Goal: Task Accomplishment & Management: Use online tool/utility

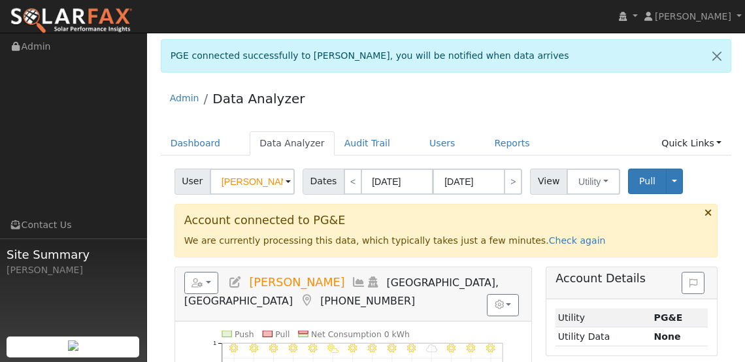
scroll to position [242, 0]
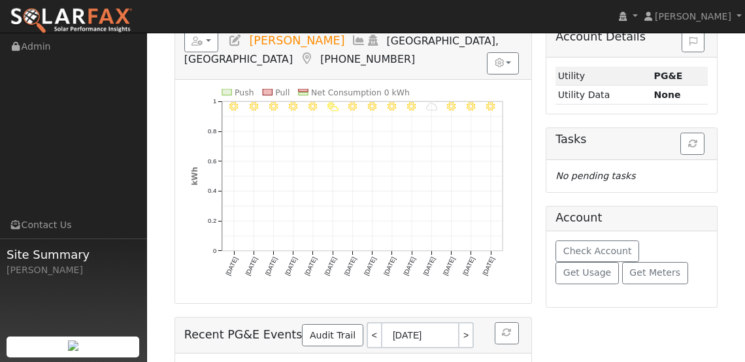
click at [416, 122] on icon "9/27 - Clear 9/26 - Clear 9/25 - MostlyClear 9/24 - Cloudy 9/23 - Clear 9/22 - …" at bounding box center [353, 192] width 325 height 207
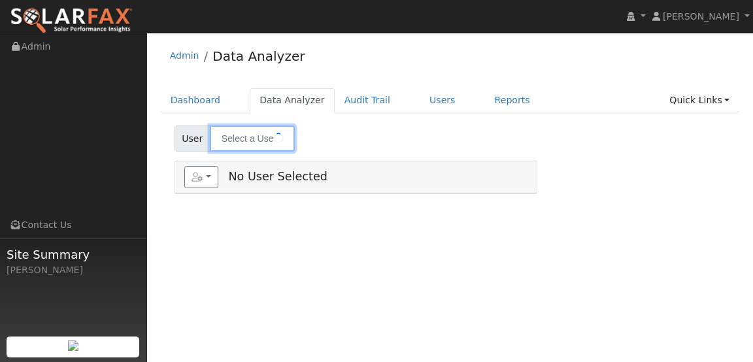
type input "Laurie Fenech"
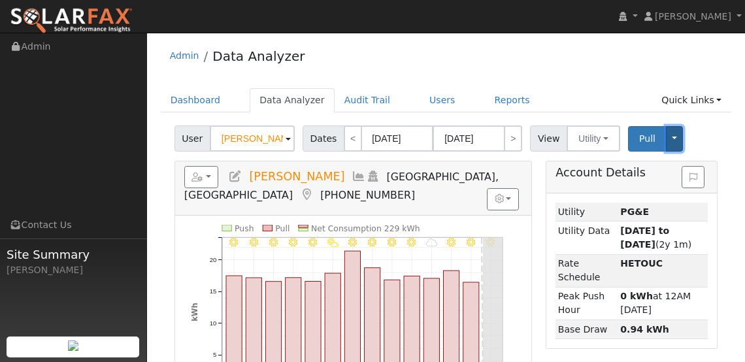
click at [670, 137] on button "Toggle Dropdown" at bounding box center [674, 139] width 17 height 26
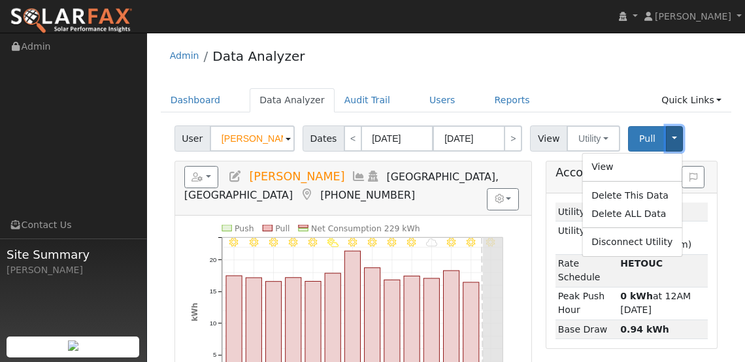
click at [670, 137] on button "Toggle Dropdown" at bounding box center [674, 139] width 17 height 26
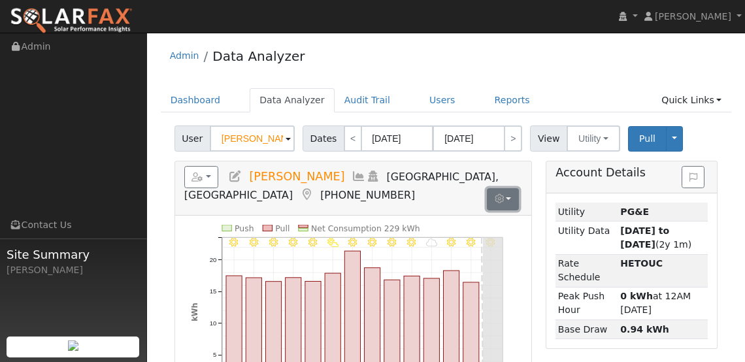
click at [511, 195] on button "button" at bounding box center [503, 199] width 32 height 22
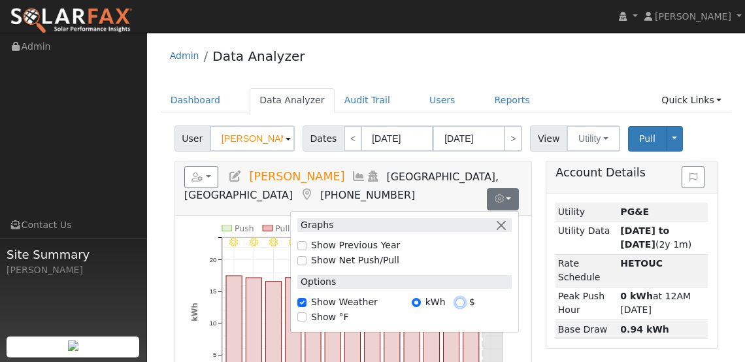
click at [462, 303] on input "$" at bounding box center [460, 302] width 9 height 9
radio input "true"
radio input "false"
click at [563, 207] on td "Utility" at bounding box center [587, 212] width 63 height 19
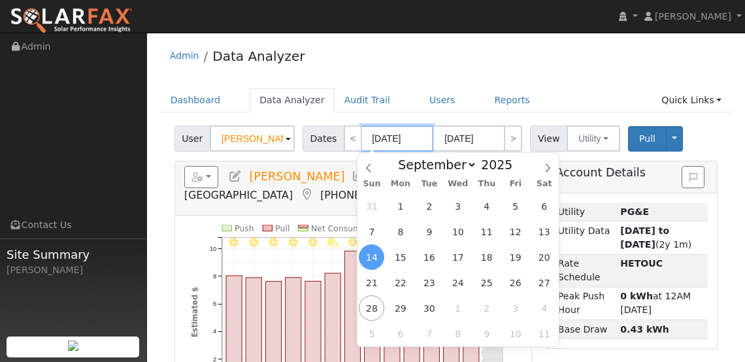
click at [396, 137] on input "09/14/2025" at bounding box center [398, 139] width 72 height 26
click at [405, 205] on span "1" at bounding box center [401, 207] width 26 height 26
type input "09/01/2025"
type input "09/30/2025"
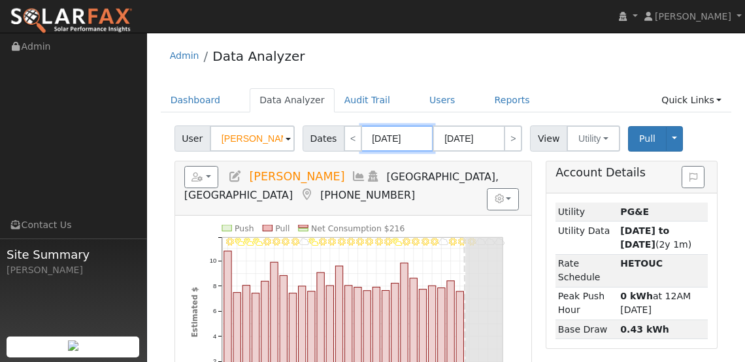
click at [388, 136] on input "09/01/2025" at bounding box center [398, 139] width 72 height 26
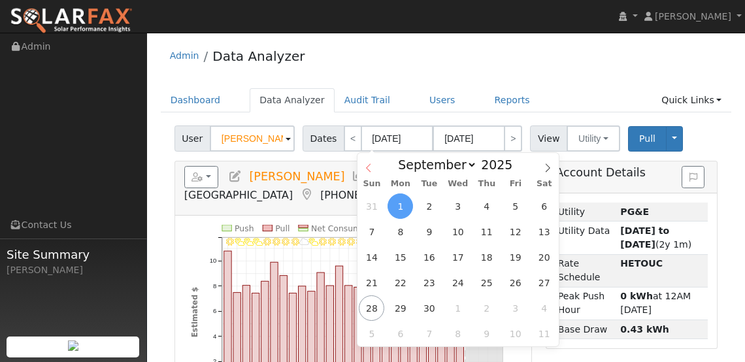
click at [368, 165] on icon at bounding box center [368, 167] width 5 height 9
select select "7"
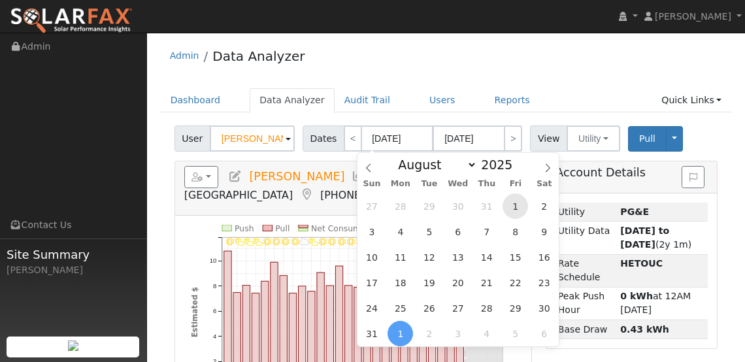
click at [517, 203] on span "1" at bounding box center [516, 207] width 26 height 26
type input "[DATE]"
type input "08/31/2025"
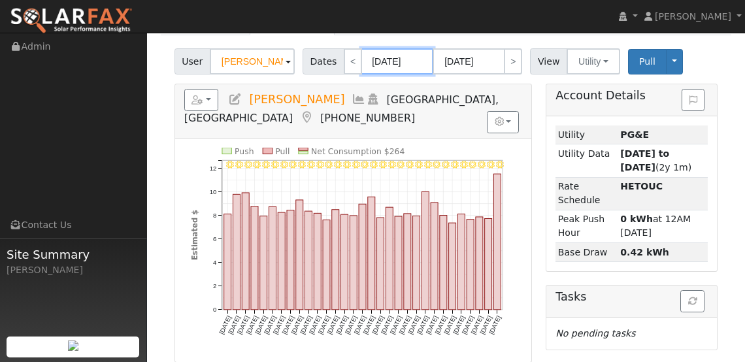
scroll to position [78, 0]
click at [344, 61] on link "<" at bounding box center [353, 61] width 18 height 26
type input "07/01/2025"
type input "07/31/2025"
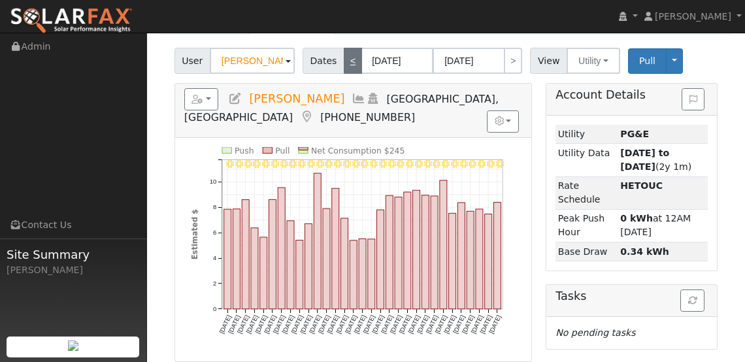
click at [344, 61] on link "<" at bounding box center [353, 61] width 18 height 26
type input "06/01/2025"
type input "06/30/2025"
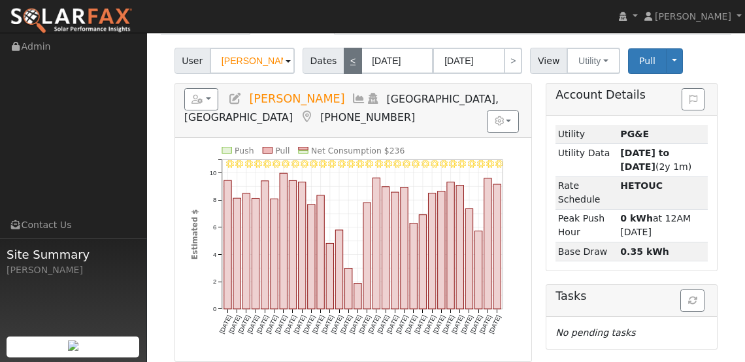
click at [344, 61] on link "<" at bounding box center [353, 61] width 18 height 26
type input "05/01/2025"
type input "05/31/2025"
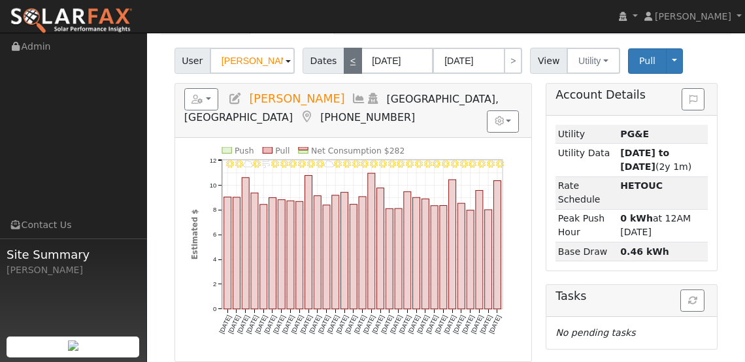
click at [344, 61] on link "<" at bounding box center [353, 61] width 18 height 26
type input "04/01/2025"
type input "04/30/2025"
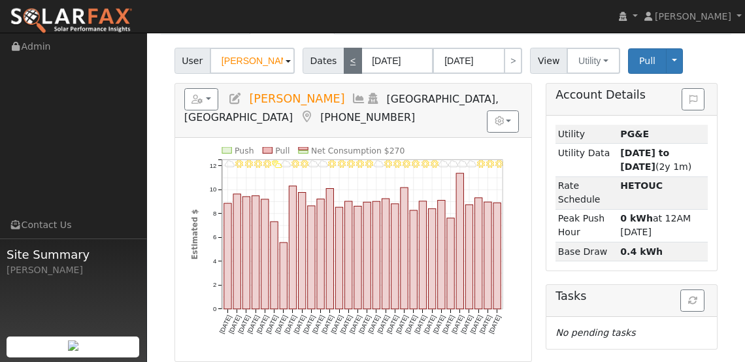
click at [344, 61] on link "<" at bounding box center [353, 61] width 18 height 26
type input "03/01/2025"
type input "03/31/2025"
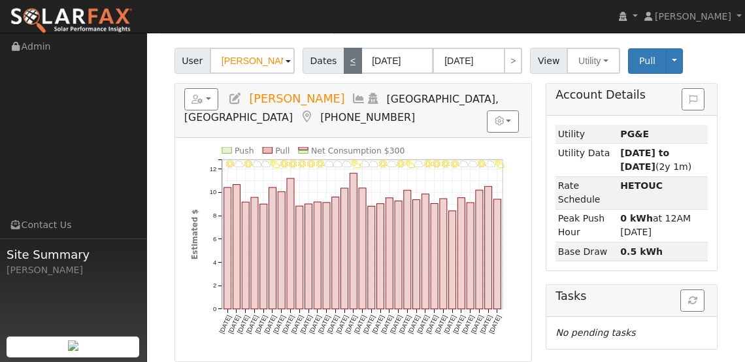
click at [344, 61] on link "<" at bounding box center [353, 61] width 18 height 26
type input "02/01/2025"
type input "02/28/2025"
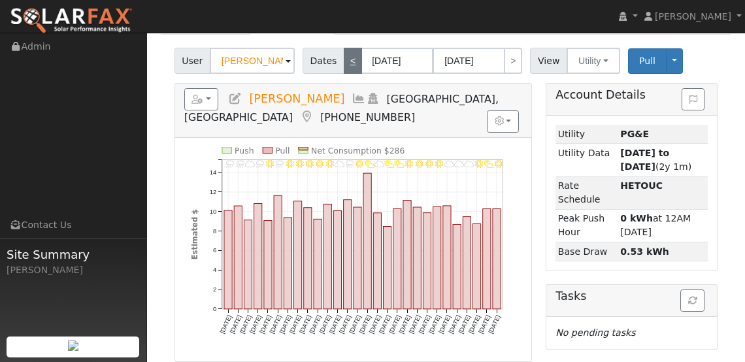
click at [344, 61] on link "<" at bounding box center [353, 61] width 18 height 26
type input "01/01/2025"
type input "01/31/2025"
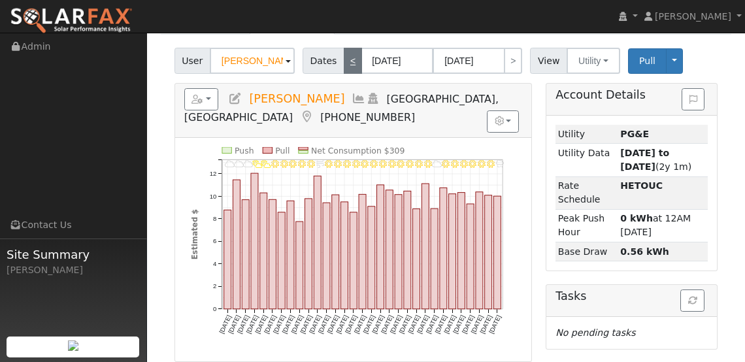
click at [344, 61] on link "<" at bounding box center [353, 61] width 18 height 26
type input "12/01/2024"
type input "12/31/2024"
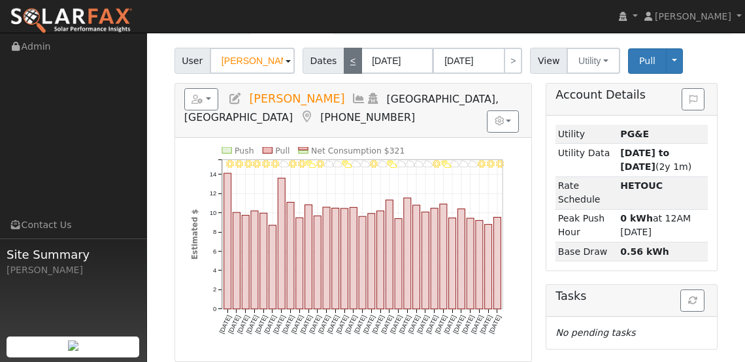
click at [344, 61] on link "<" at bounding box center [353, 61] width 18 height 26
type input "11/01/2024"
type input "11/30/2024"
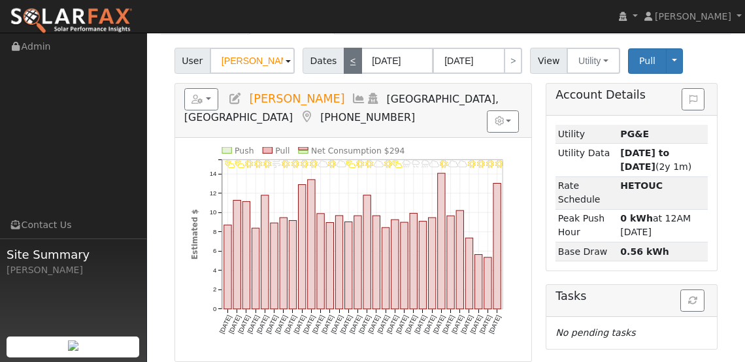
click at [344, 61] on link "<" at bounding box center [353, 61] width 18 height 26
type input "10/01/2024"
type input "10/31/2024"
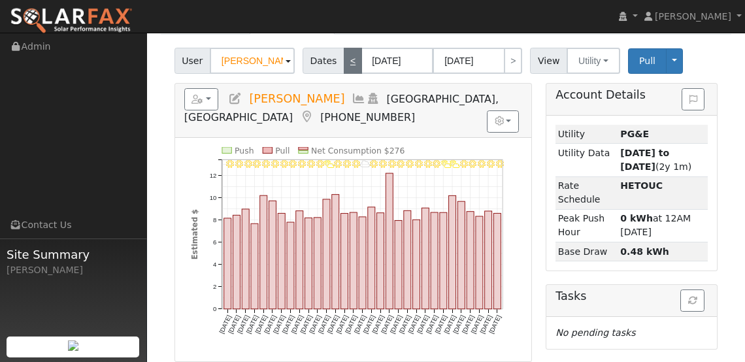
click at [350, 61] on link "<" at bounding box center [353, 61] width 18 height 26
type input "09/01/2024"
type input "09/30/2024"
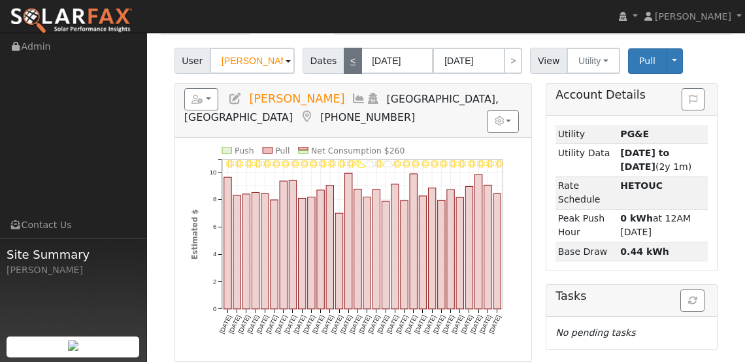
click at [350, 61] on link "<" at bounding box center [353, 61] width 18 height 26
type input "08/01/2024"
type input "08/31/2024"
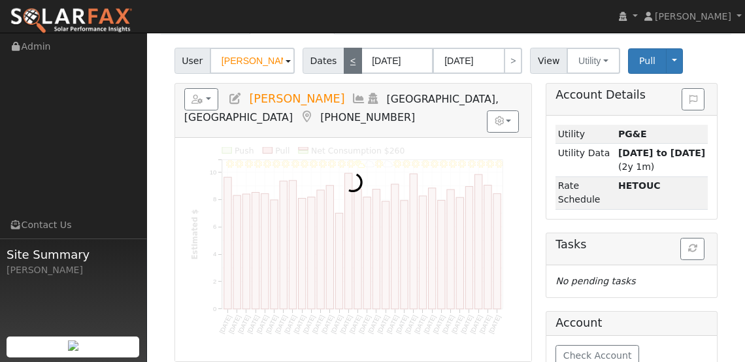
click at [350, 61] on link "<" at bounding box center [353, 61] width 18 height 26
type input "07/01/2024"
type input "07/31/2024"
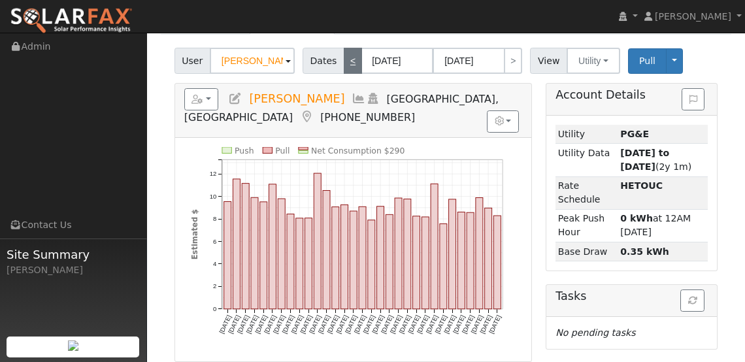
click at [350, 61] on link "<" at bounding box center [353, 61] width 18 height 26
type input "06/01/2024"
type input "06/30/2024"
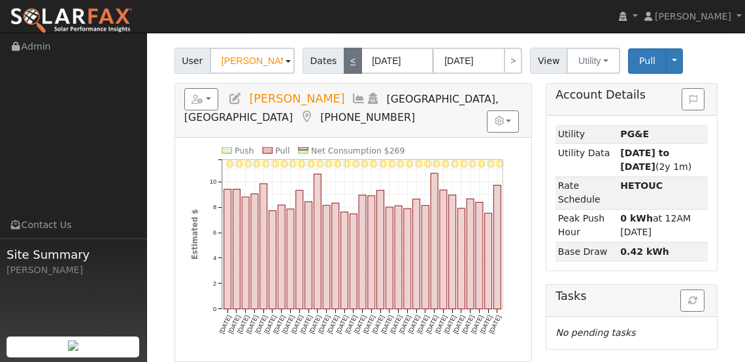
click at [350, 61] on link "<" at bounding box center [353, 61] width 18 height 26
type input "05/01/2024"
type input "05/31/2024"
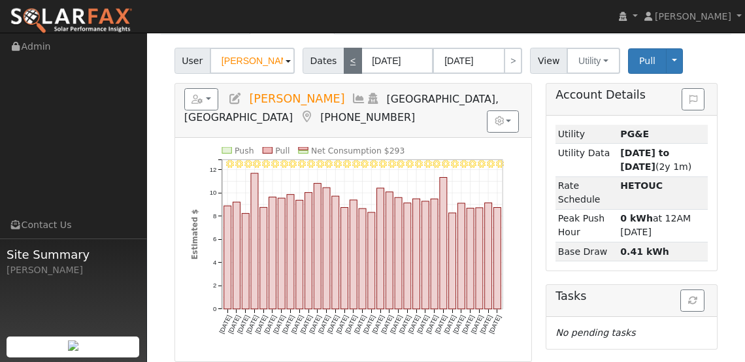
click at [350, 61] on link "<" at bounding box center [353, 61] width 18 height 26
type input "04/01/2024"
type input "04/30/2024"
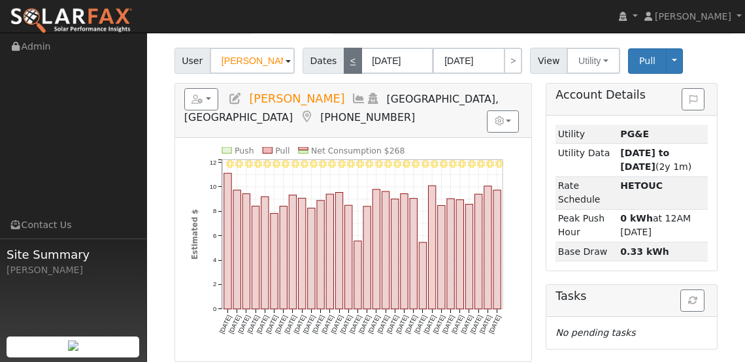
click at [350, 61] on link "<" at bounding box center [353, 61] width 18 height 26
type input "03/01/2024"
type input "03/31/2024"
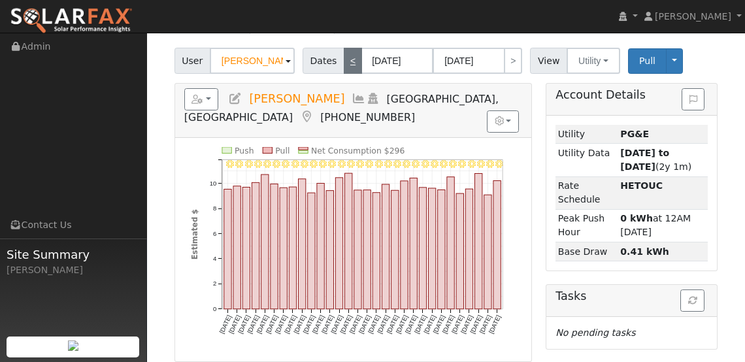
click at [350, 61] on link "<" at bounding box center [353, 61] width 18 height 26
type input "02/01/2024"
type input "02/29/2024"
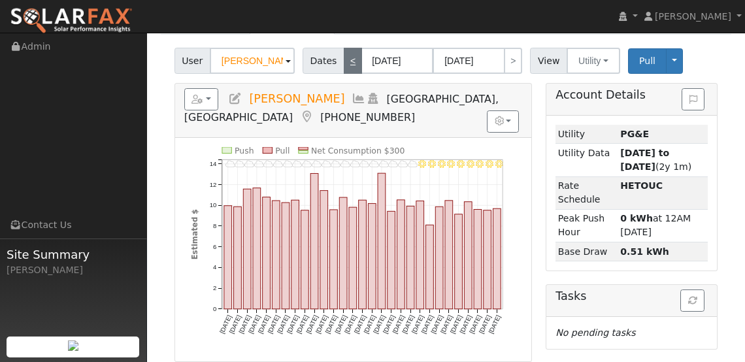
click at [350, 61] on link "<" at bounding box center [353, 61] width 18 height 26
type input "01/01/2024"
type input "01/31/2024"
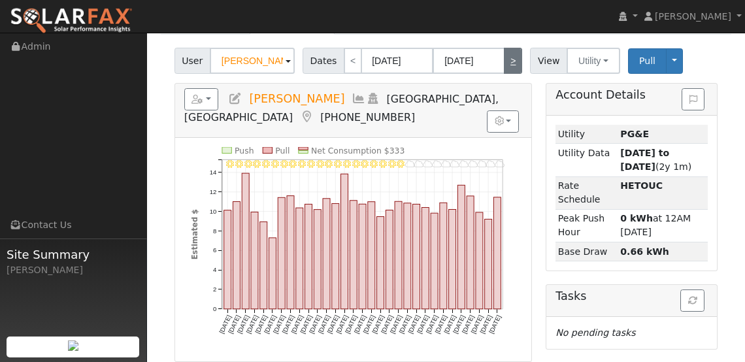
click at [506, 61] on link ">" at bounding box center [513, 61] width 18 height 26
type input "02/01/2024"
type input "02/29/2024"
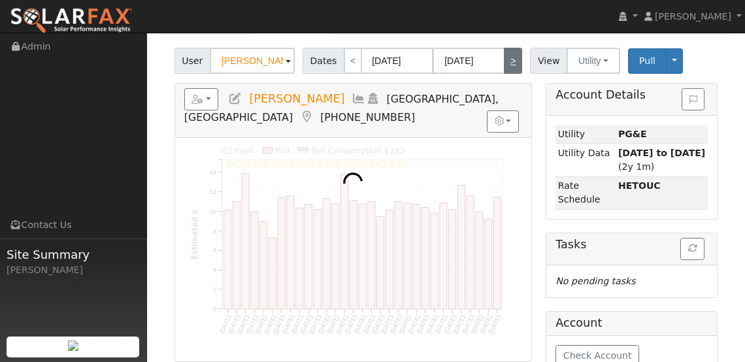
click at [506, 61] on link ">" at bounding box center [513, 61] width 18 height 26
type input "03/01/2024"
type input "03/31/2024"
click at [506, 61] on link ">" at bounding box center [513, 61] width 18 height 26
type input "04/01/2024"
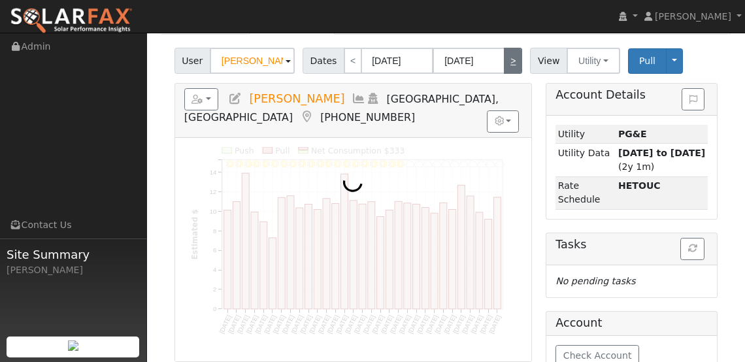
type input "04/30/2024"
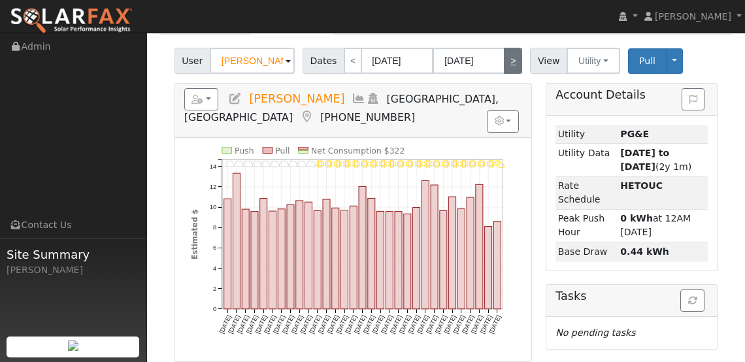
click at [506, 61] on link ">" at bounding box center [513, 61] width 18 height 26
type input "05/01/2024"
type input "05/31/2024"
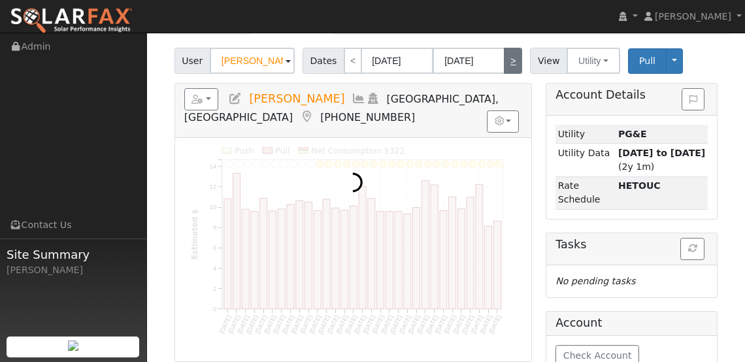
click at [506, 61] on link ">" at bounding box center [513, 61] width 18 height 26
type input "06/01/2024"
type input "06/30/2024"
click at [506, 61] on link ">" at bounding box center [513, 61] width 18 height 26
type input "07/01/2024"
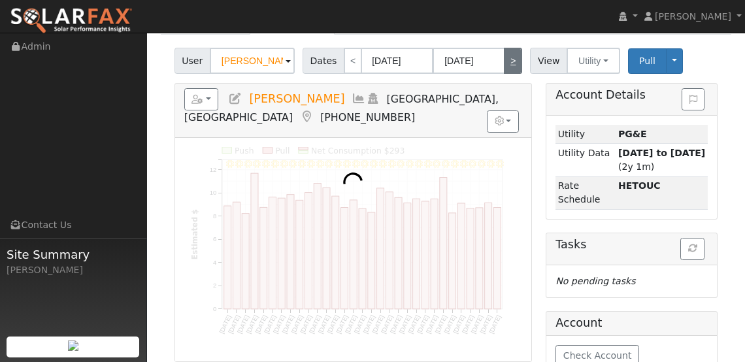
type input "07/31/2024"
click at [506, 61] on link ">" at bounding box center [513, 61] width 18 height 26
type input "08/01/2024"
type input "08/31/2024"
click at [506, 61] on link ">" at bounding box center [513, 61] width 18 height 26
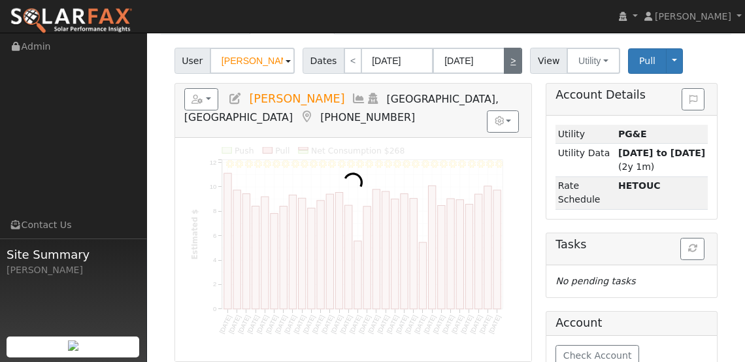
type input "09/01/2024"
type input "09/30/2024"
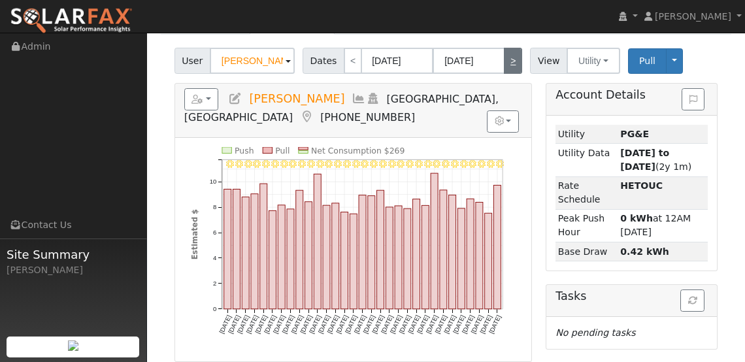
click at [506, 61] on link ">" at bounding box center [513, 61] width 18 height 26
type input "10/01/2024"
type input "10/31/2024"
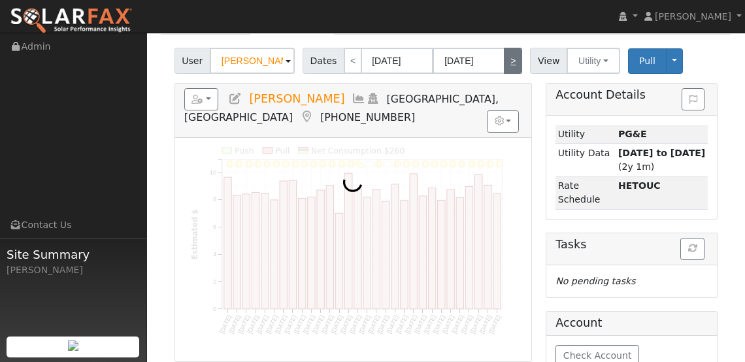
click at [506, 61] on link ">" at bounding box center [513, 61] width 18 height 26
type input "11/01/2024"
type input "11/30/2024"
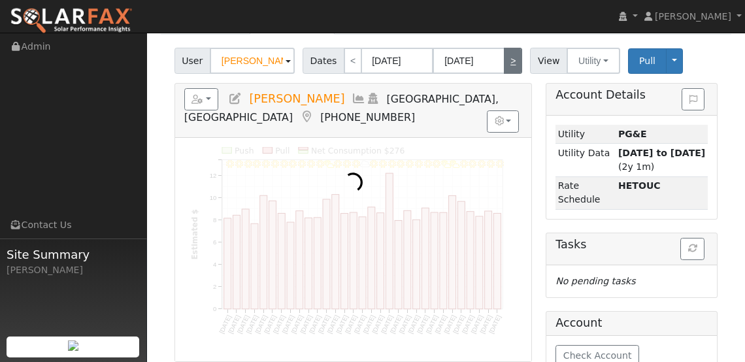
click at [506, 61] on link ">" at bounding box center [513, 61] width 18 height 26
type input "12/01/2024"
type input "12/31/2024"
click at [506, 61] on link ">" at bounding box center [513, 61] width 18 height 26
type input "01/01/2025"
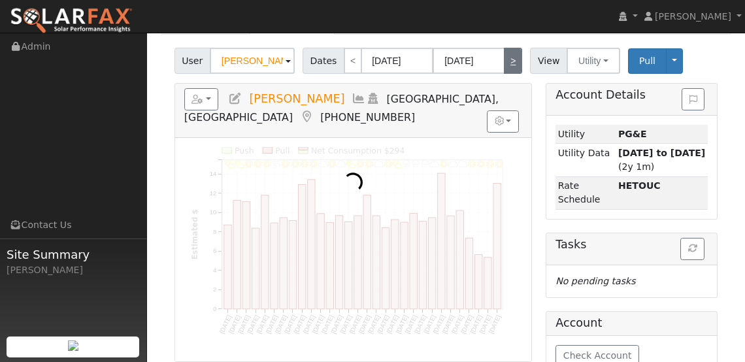
type input "01/31/2025"
click at [506, 61] on link ">" at bounding box center [513, 61] width 18 height 26
type input "02/01/2025"
type input "02/28/2025"
click at [506, 61] on link ">" at bounding box center [513, 61] width 18 height 26
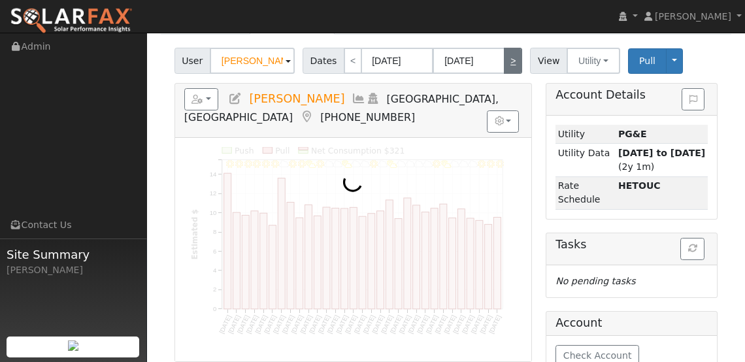
type input "03/01/2025"
type input "03/31/2025"
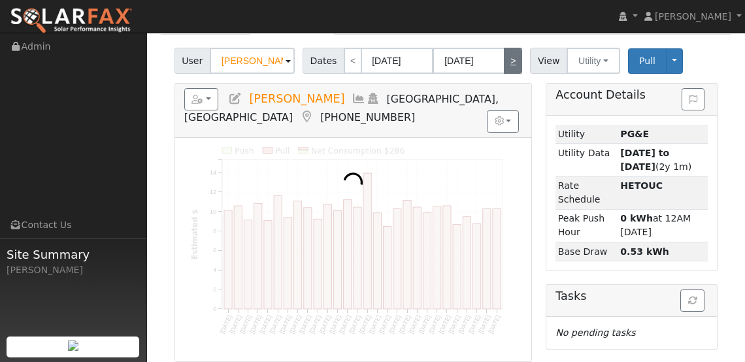
click at [507, 58] on link ">" at bounding box center [513, 61] width 18 height 26
type input "04/01/2025"
type input "04/30/2025"
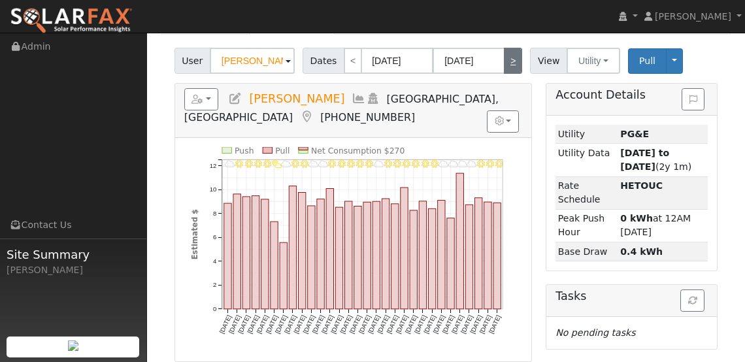
click at [505, 63] on link ">" at bounding box center [513, 61] width 18 height 26
type input "05/01/2025"
type input "05/31/2025"
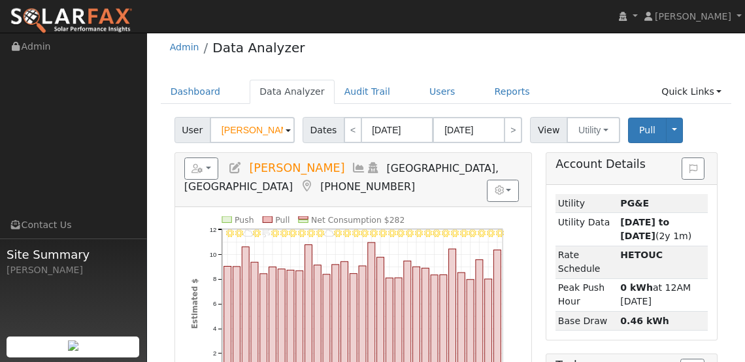
scroll to position [0, 0]
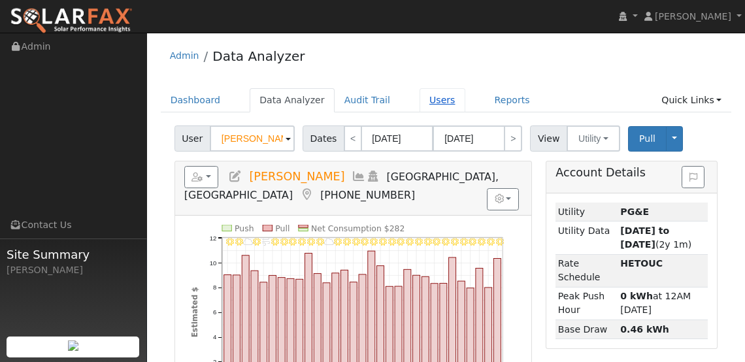
click at [420, 97] on link "Users" at bounding box center [443, 100] width 46 height 24
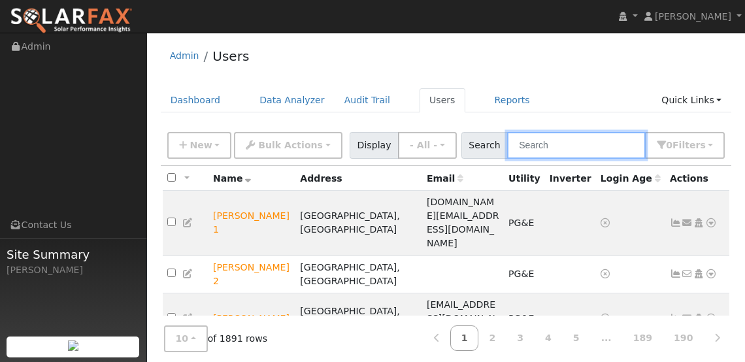
click at [567, 148] on input "text" at bounding box center [576, 145] width 139 height 27
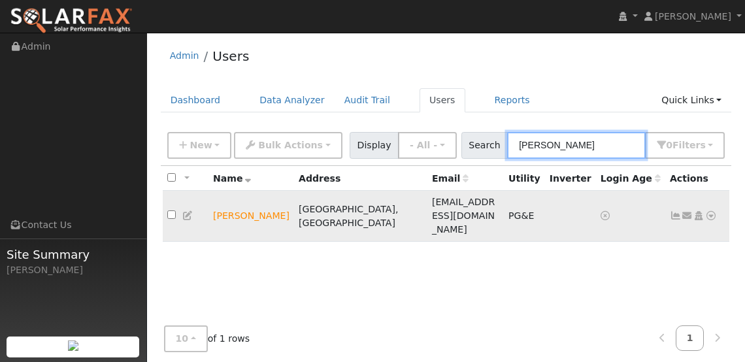
type input "laurie"
click at [710, 211] on icon at bounding box center [712, 215] width 12 height 9
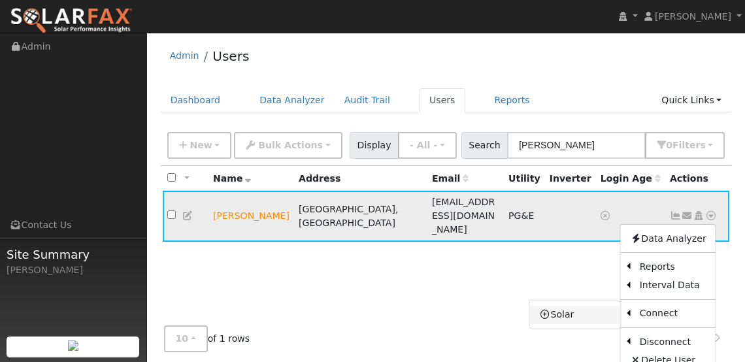
click at [572, 306] on link "Solar" at bounding box center [575, 315] width 91 height 18
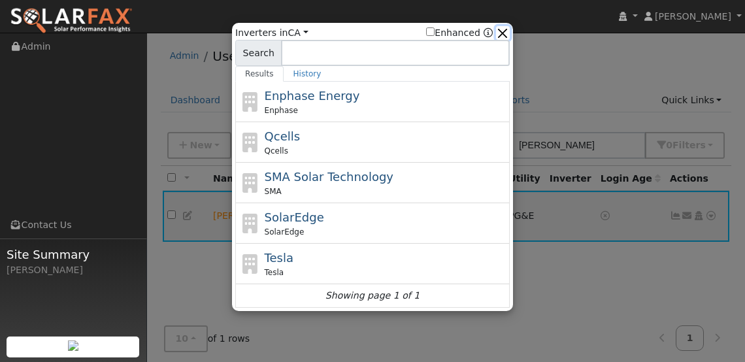
click at [505, 31] on button "button" at bounding box center [503, 33] width 14 height 14
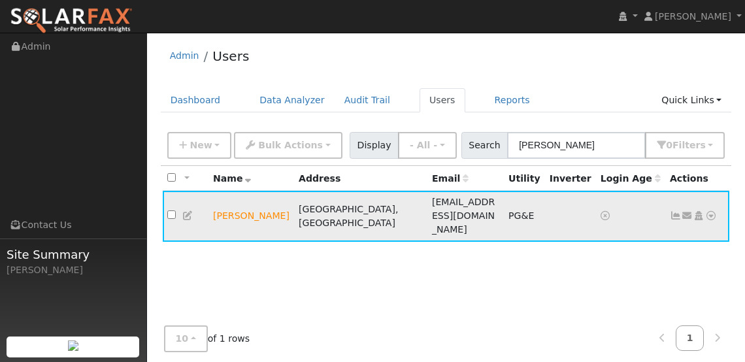
click at [715, 211] on icon at bounding box center [712, 215] width 12 height 9
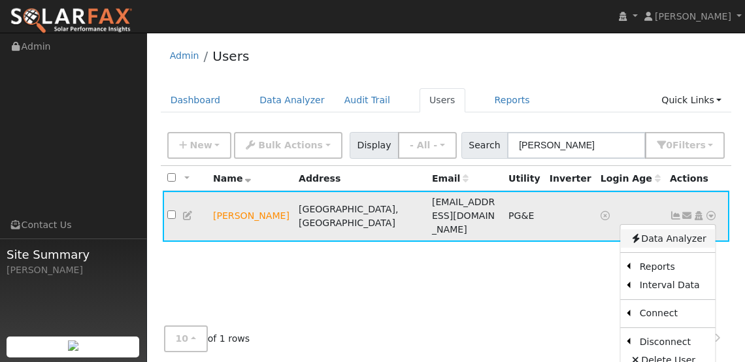
click at [674, 230] on link "Data Analyzer" at bounding box center [668, 239] width 95 height 18
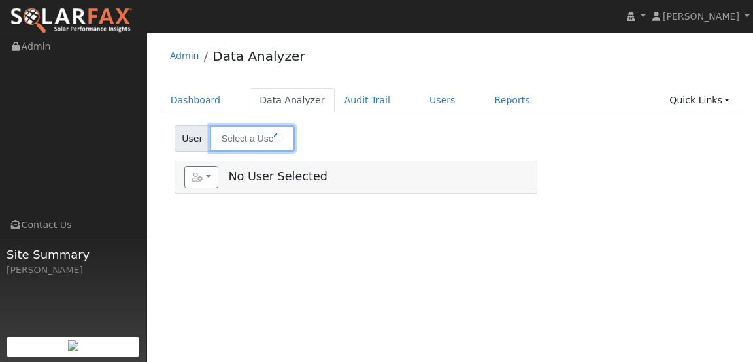
type input "[PERSON_NAME]"
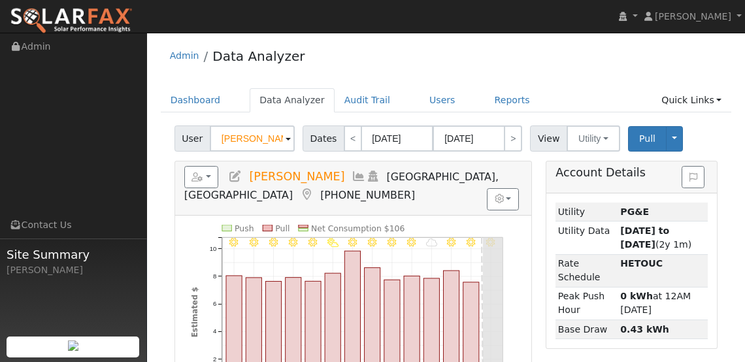
click at [229, 92] on ul "Dashboard Data Analyzer Audit Trail Users Reports Quick Links Quick Add Quick C…" at bounding box center [446, 100] width 571 height 24
click at [214, 100] on link "Dashboard" at bounding box center [196, 100] width 70 height 24
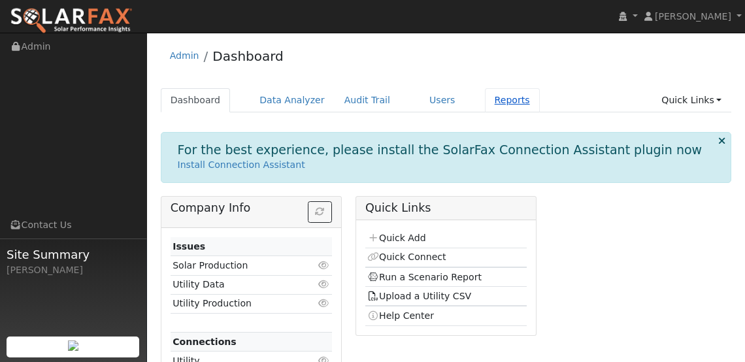
click at [498, 94] on link "Reports" at bounding box center [512, 100] width 55 height 24
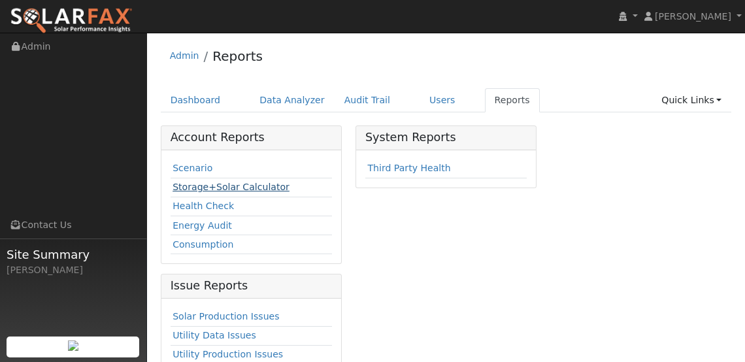
click at [241, 186] on link "Storage+Solar Calculator" at bounding box center [231, 187] width 117 height 10
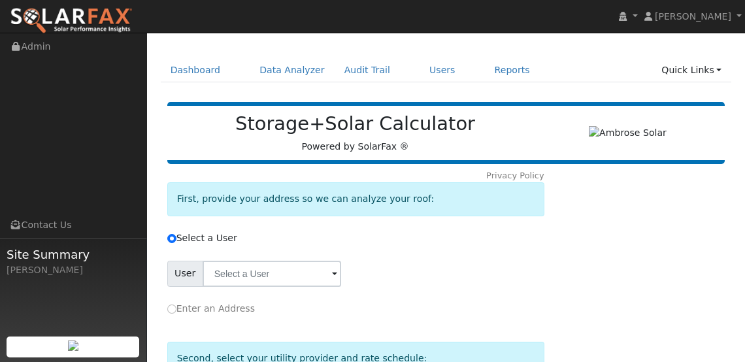
scroll to position [31, 0]
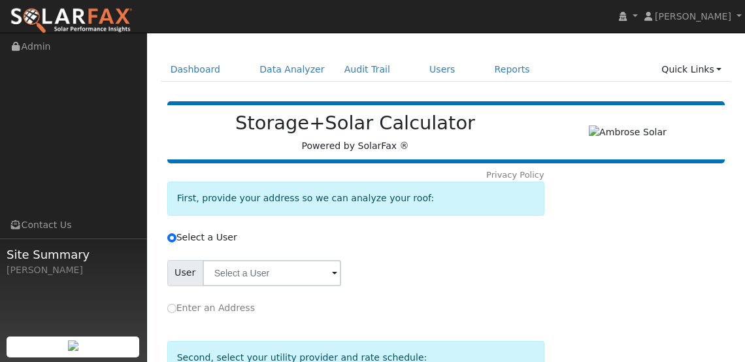
click at [332, 277] on span at bounding box center [334, 274] width 5 height 15
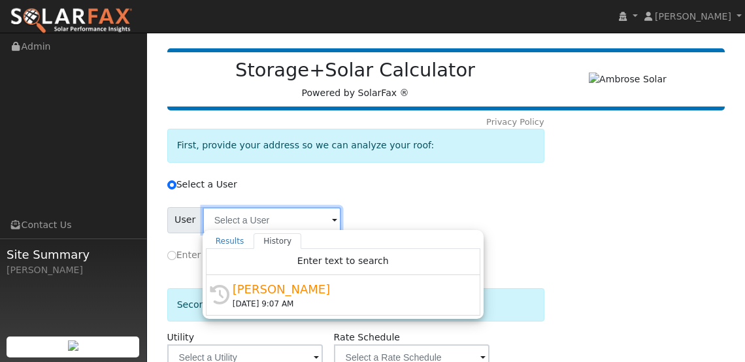
scroll to position [199, 0]
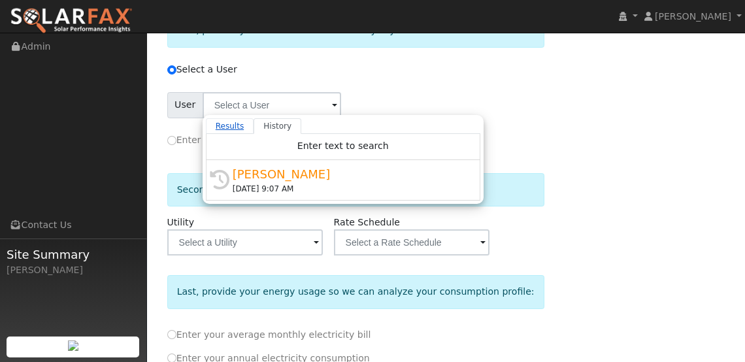
click at [237, 126] on link "Results" at bounding box center [230, 126] width 48 height 16
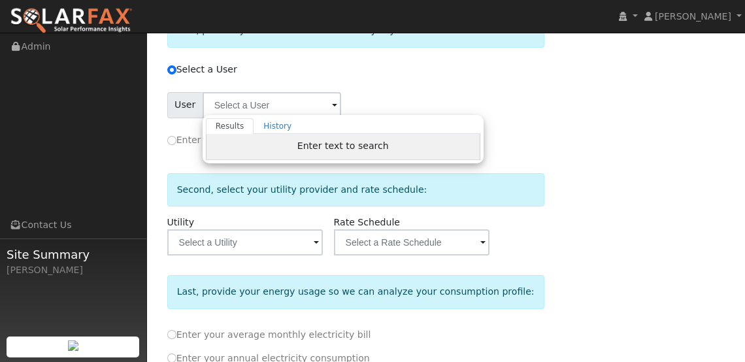
click at [331, 143] on span "Enter text to search" at bounding box center [344, 146] width 92 height 10
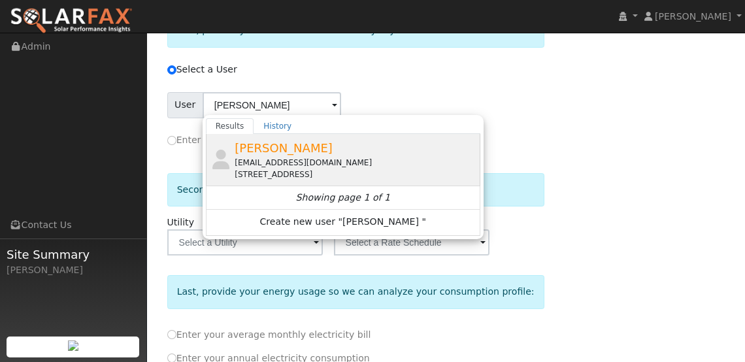
click at [291, 147] on span "[PERSON_NAME]" at bounding box center [284, 148] width 98 height 14
type input "[PERSON_NAME]"
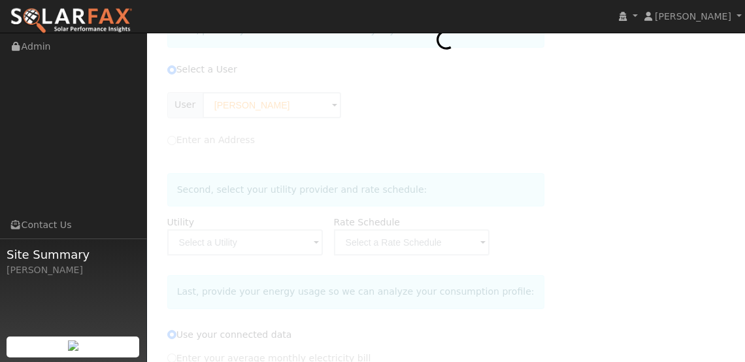
type input "Pacific Gas & Electric"
type input "E-TOU-C"
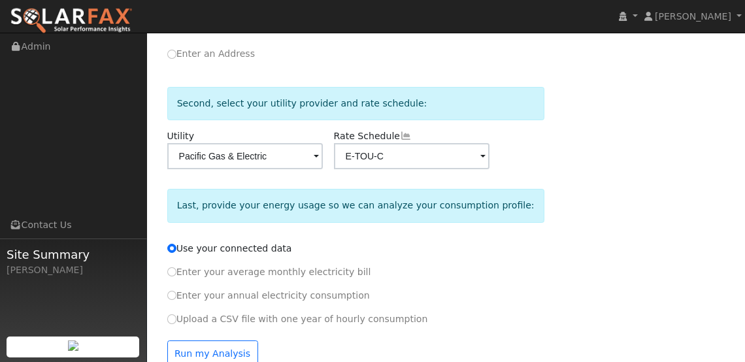
scroll to position [332, 0]
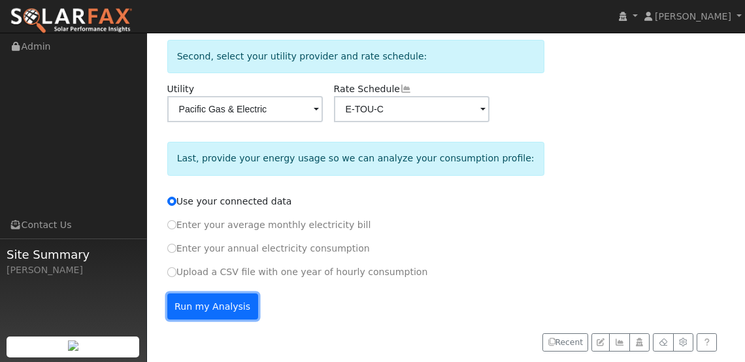
click at [236, 302] on button "Run my Analysis" at bounding box center [212, 307] width 91 height 26
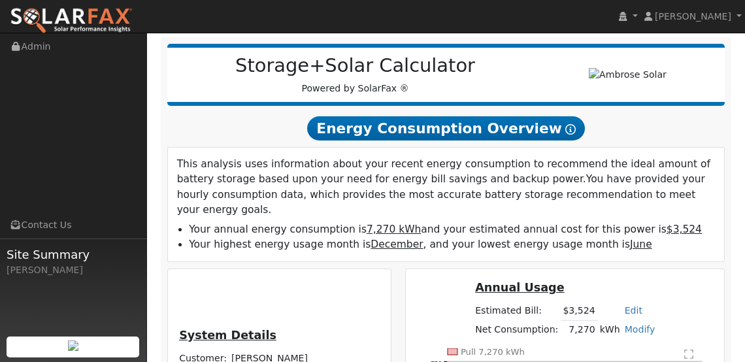
scroll to position [136, 0]
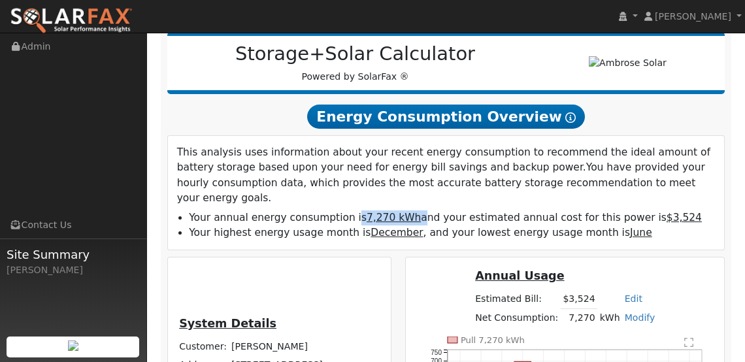
drag, startPoint x: 345, startPoint y: 201, endPoint x: 413, endPoint y: 202, distance: 68.0
click at [409, 211] on li "Your annual energy consumption is 7,270 kWh and your estimated annual cost for …" at bounding box center [452, 218] width 526 height 15
click at [426, 211] on li "Your annual energy consumption is 7,270 kWh and your estimated annual cost for …" at bounding box center [452, 218] width 526 height 15
drag, startPoint x: 630, startPoint y: 199, endPoint x: 678, endPoint y: 209, distance: 49.4
click at [678, 211] on ul "Your annual energy consumption is 7,270 kWh and your estimated annual cost for …" at bounding box center [446, 226] width 539 height 30
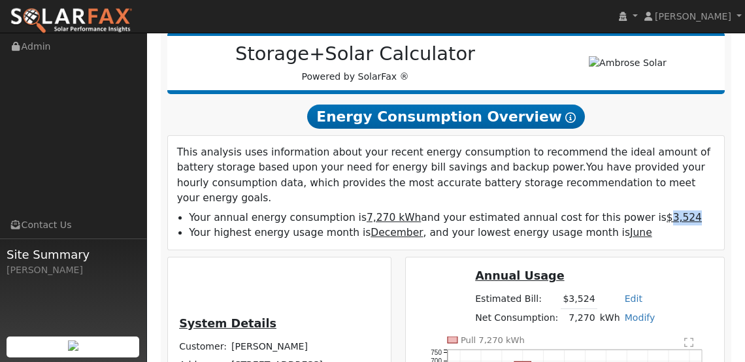
click at [675, 211] on li "Your annual energy consumption is 7,270 kWh and your estimated annual cost for …" at bounding box center [452, 218] width 526 height 15
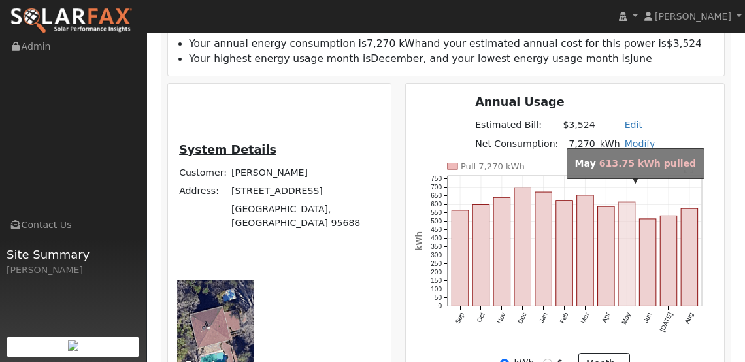
scroll to position [436, 0]
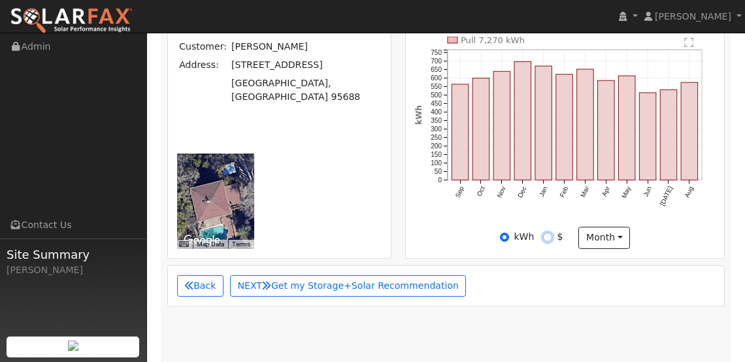
click at [551, 233] on input "$" at bounding box center [547, 237] width 9 height 9
radio input "true"
radio input "false"
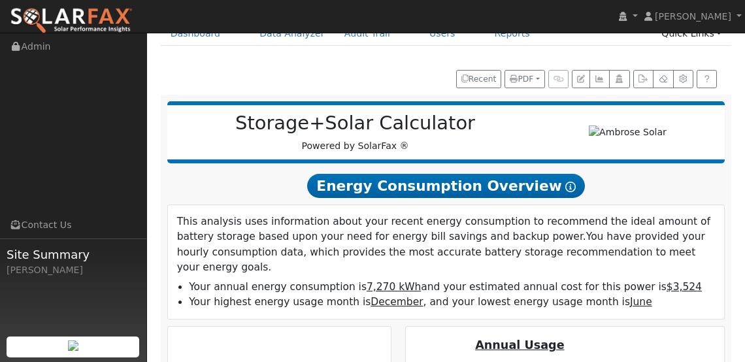
scroll to position [0, 0]
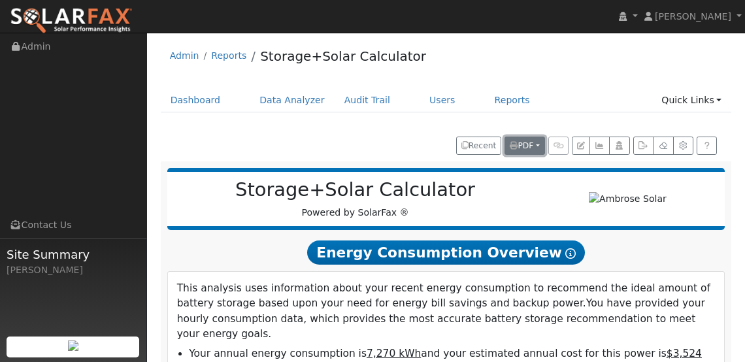
click at [536, 143] on button "PDF" at bounding box center [525, 146] width 40 height 18
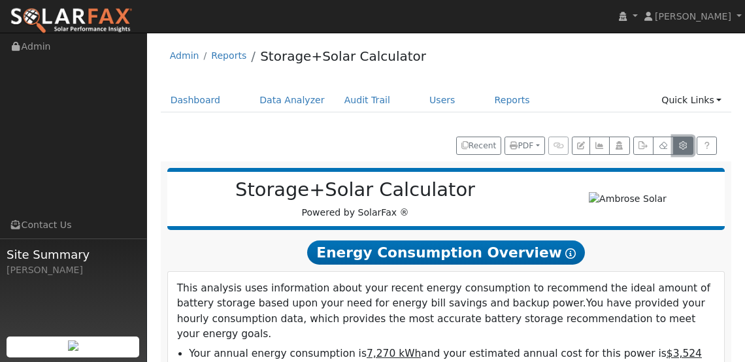
click at [689, 141] on button "button" at bounding box center [683, 146] width 20 height 18
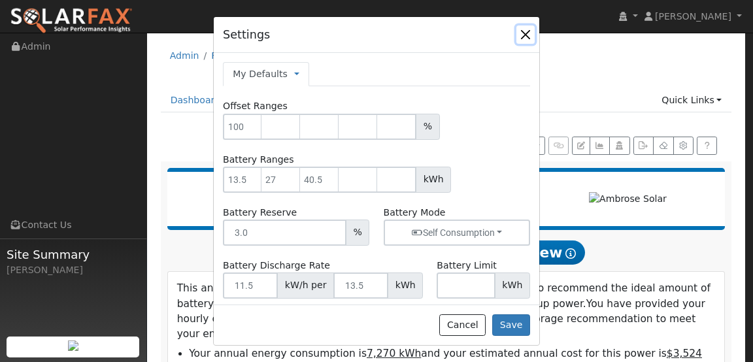
click at [524, 37] on button "button" at bounding box center [526, 35] width 18 height 18
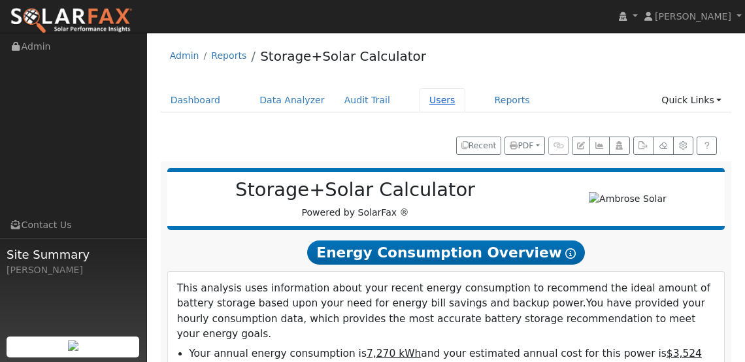
click at [420, 97] on link "Users" at bounding box center [443, 100] width 46 height 24
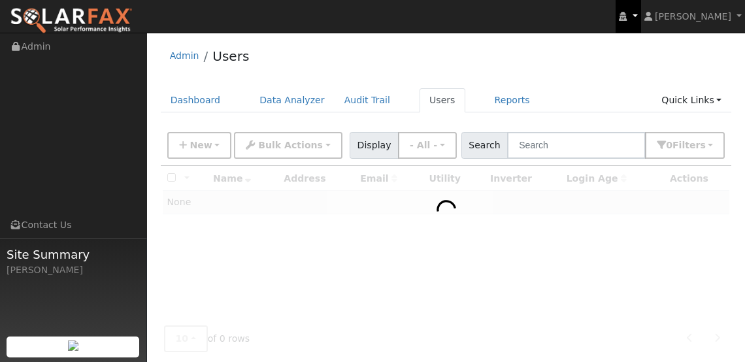
click at [641, 16] on link at bounding box center [628, 16] width 25 height 33
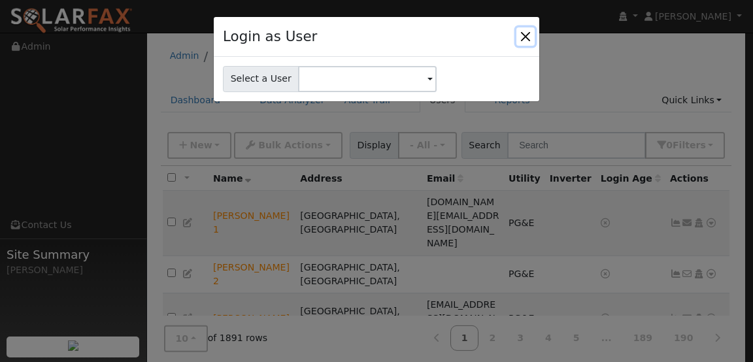
click at [526, 34] on button "Close" at bounding box center [526, 36] width 18 height 18
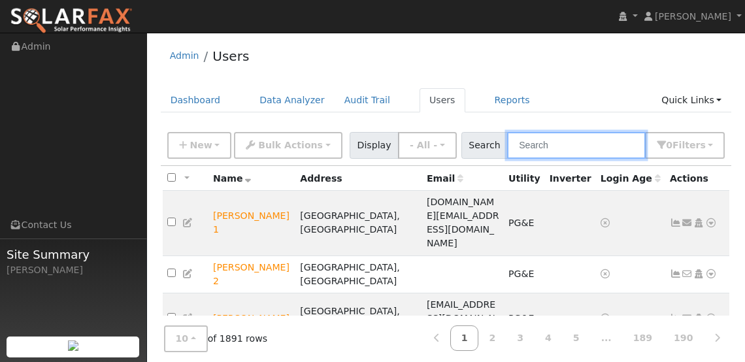
click at [568, 143] on input "text" at bounding box center [576, 145] width 139 height 27
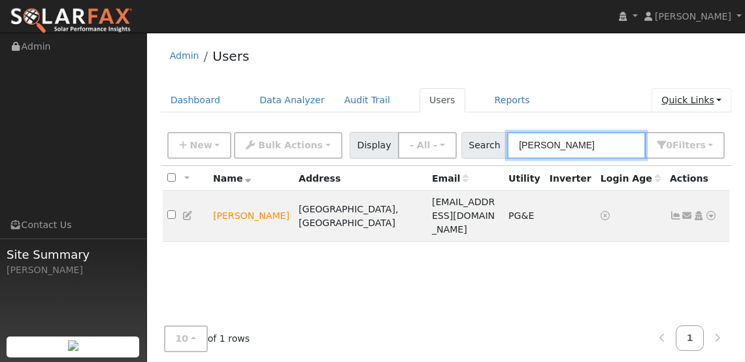
type input "lauri"
click at [704, 103] on link "Quick Links" at bounding box center [692, 100] width 80 height 24
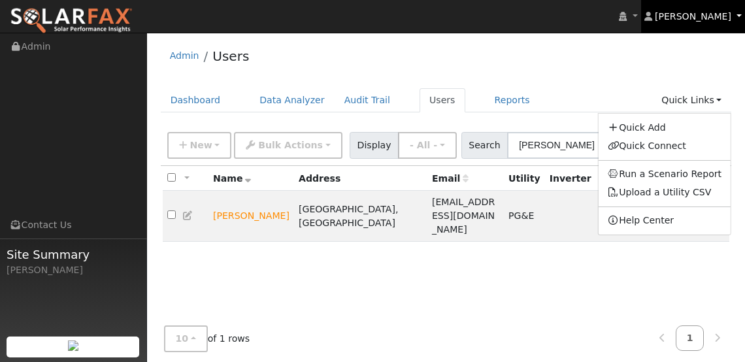
click at [736, 20] on link "[PERSON_NAME]" at bounding box center [693, 16] width 105 height 33
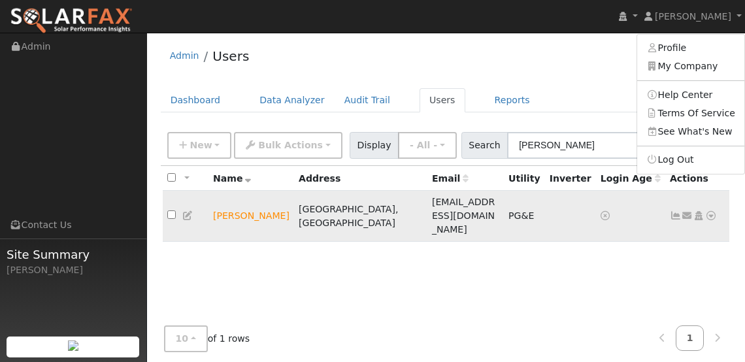
click at [235, 204] on td "[PERSON_NAME]" at bounding box center [252, 216] width 86 height 51
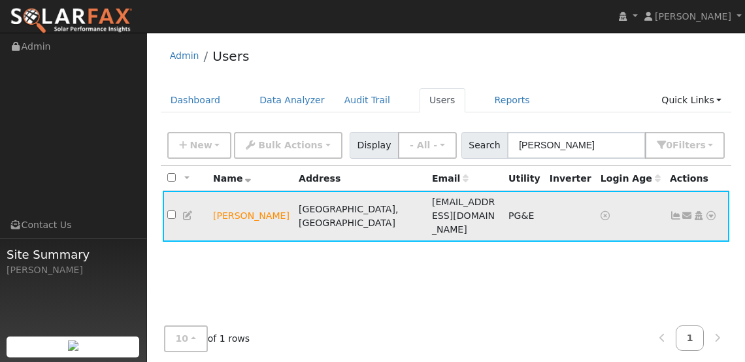
click at [239, 197] on td "[PERSON_NAME]" at bounding box center [252, 216] width 86 height 51
click at [716, 211] on icon at bounding box center [712, 215] width 12 height 9
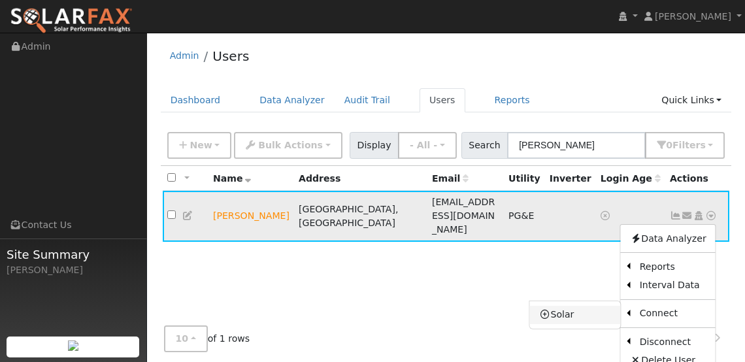
click at [587, 306] on link "Solar" at bounding box center [575, 315] width 91 height 18
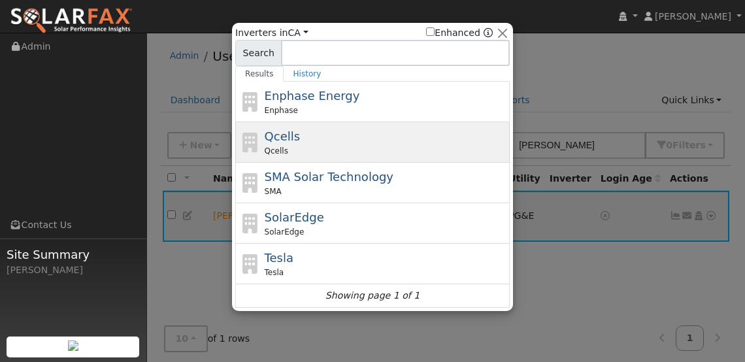
click at [306, 131] on div "Qcells Qcells" at bounding box center [386, 142] width 243 height 29
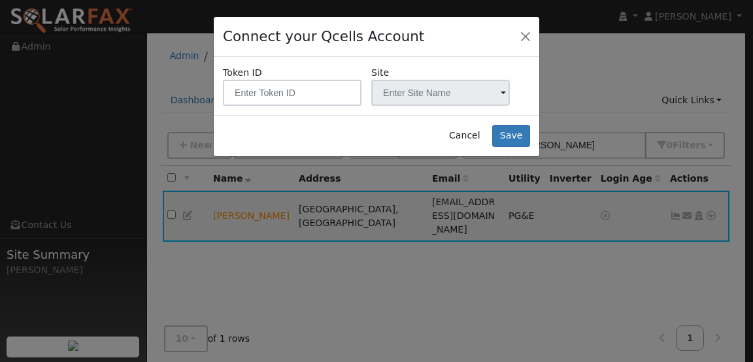
click at [501, 94] on span at bounding box center [503, 93] width 5 height 15
click at [307, 84] on input "text" at bounding box center [292, 93] width 139 height 26
click at [524, 37] on button "Close" at bounding box center [526, 36] width 18 height 18
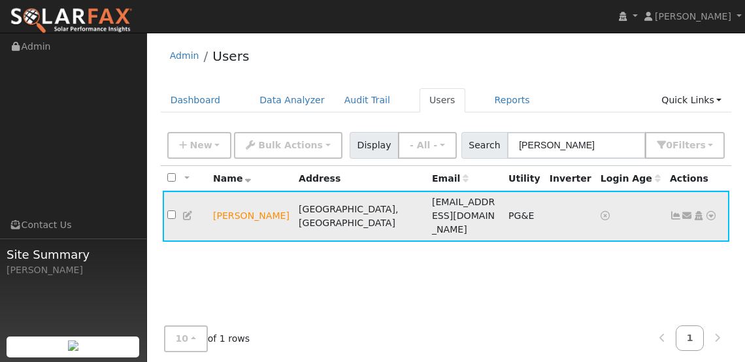
click at [711, 211] on icon at bounding box center [712, 215] width 12 height 9
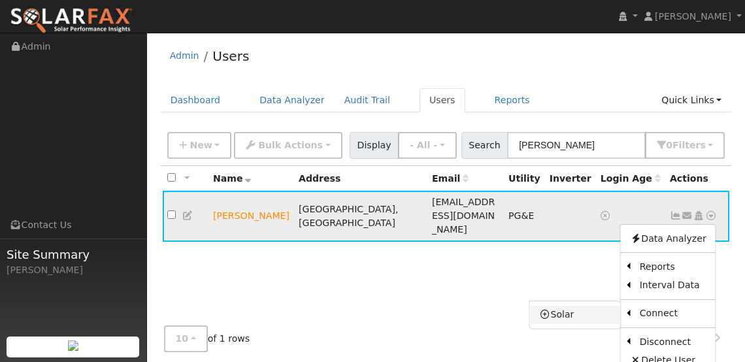
click at [581, 306] on link "Solar" at bounding box center [575, 315] width 91 height 18
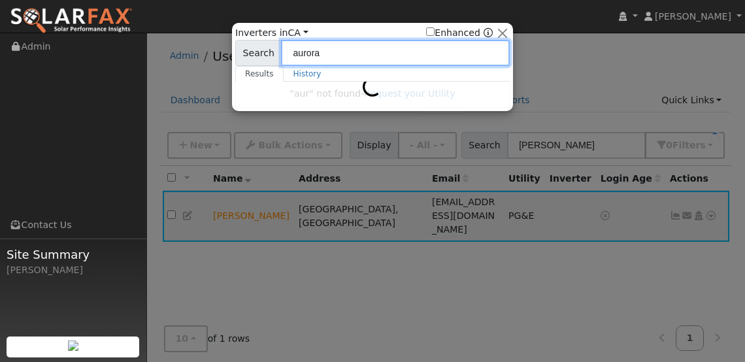
type input "aurora"
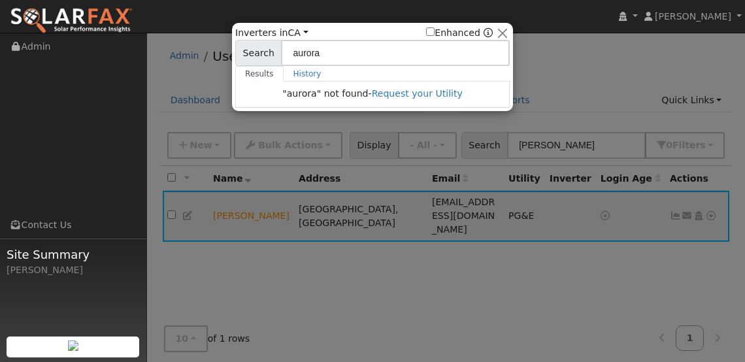
click at [438, 29] on label "Enhanced" at bounding box center [453, 33] width 54 height 14
click at [435, 29] on input "Enhanced" at bounding box center [430, 31] width 9 height 9
click at [434, 30] on input "Enhanced" at bounding box center [430, 31] width 9 height 9
checkbox input "false"
click at [505, 27] on button "button" at bounding box center [503, 33] width 14 height 14
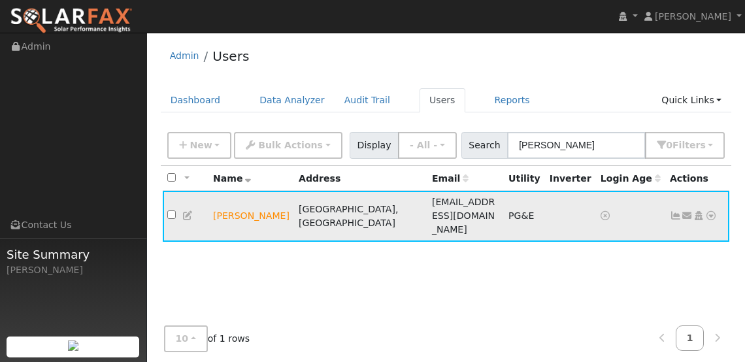
click at [715, 211] on icon at bounding box center [712, 215] width 12 height 9
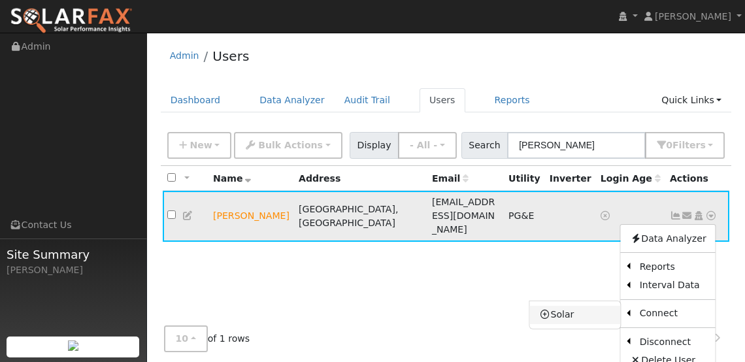
click at [588, 306] on link "Solar" at bounding box center [575, 315] width 91 height 18
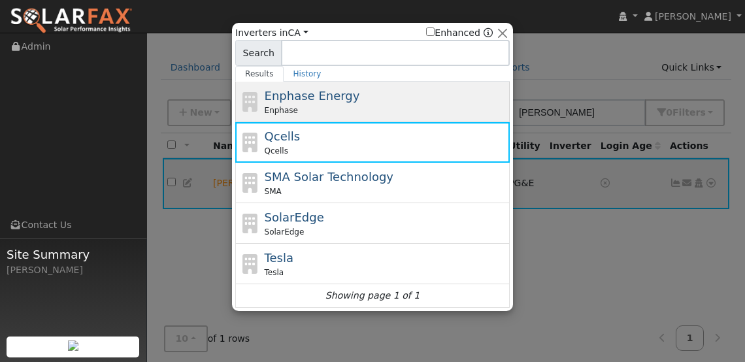
scroll to position [33, 0]
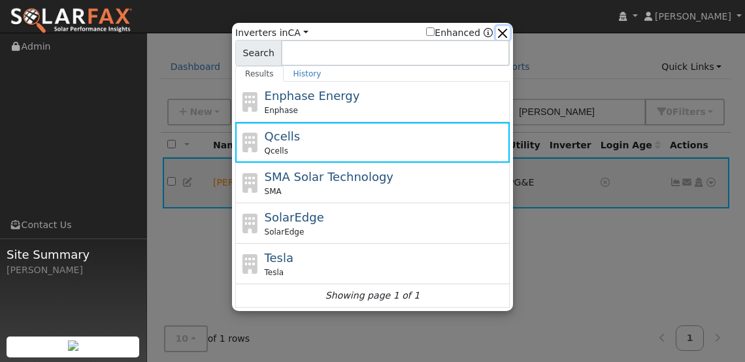
click at [503, 29] on button "button" at bounding box center [503, 33] width 14 height 14
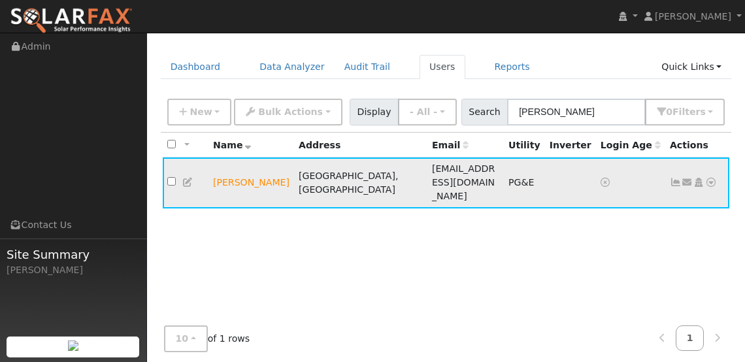
click at [715, 178] on icon at bounding box center [712, 182] width 12 height 9
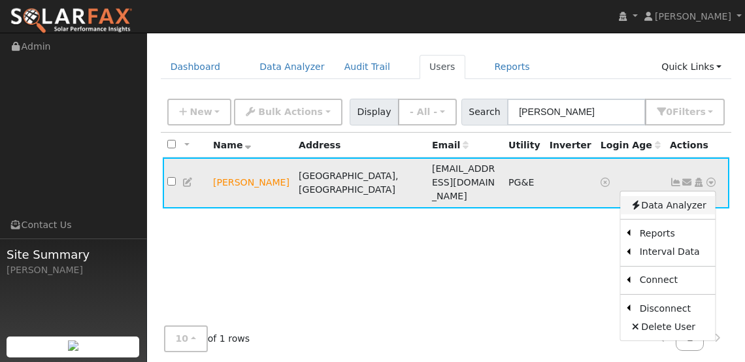
click at [655, 196] on link "Data Analyzer" at bounding box center [668, 205] width 95 height 18
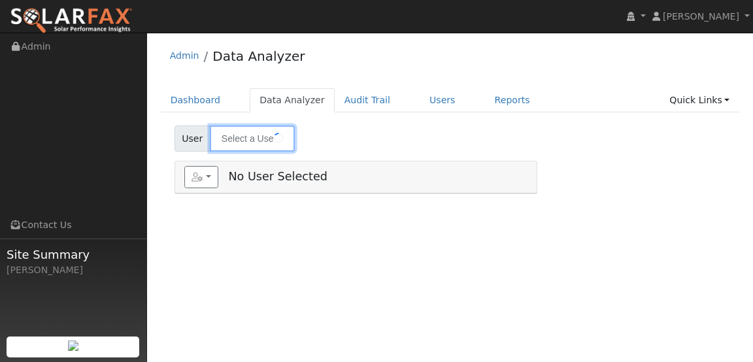
type input "[PERSON_NAME]"
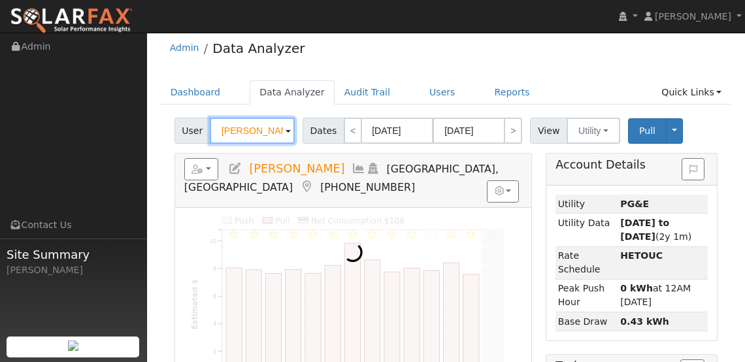
scroll to position [15, 0]
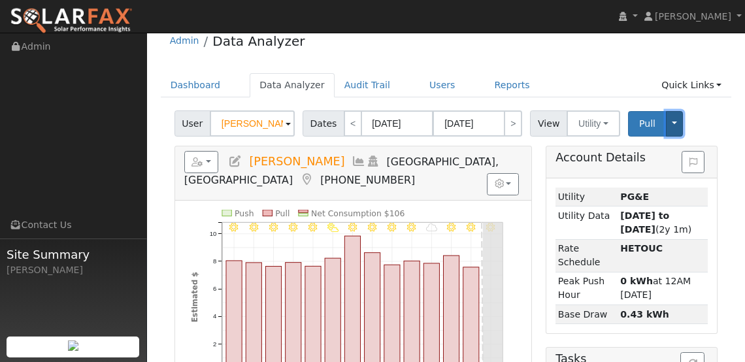
click at [670, 126] on button "Toggle Dropdown" at bounding box center [674, 124] width 17 height 26
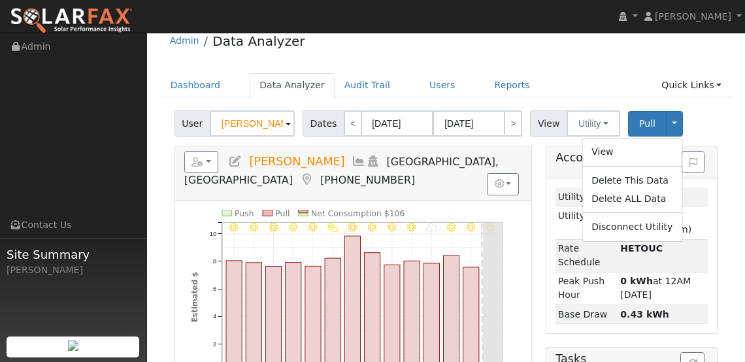
click at [712, 124] on div "User [PERSON_NAME] Account Default Account Default Account [STREET_ADDRESS] Pri…" at bounding box center [446, 121] width 549 height 31
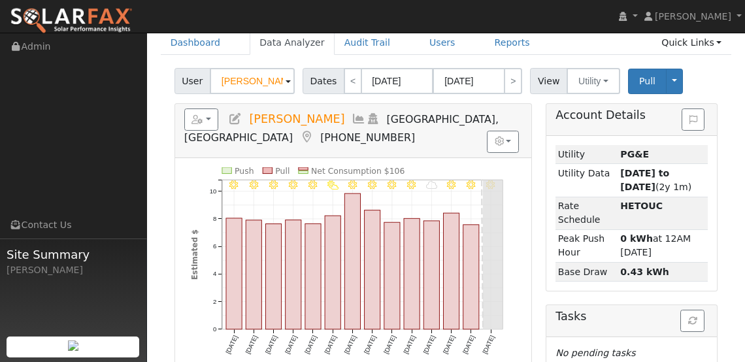
scroll to position [0, 0]
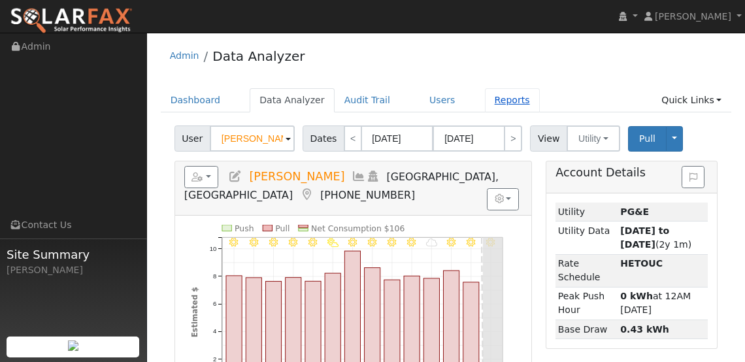
click at [495, 102] on link "Reports" at bounding box center [512, 100] width 55 height 24
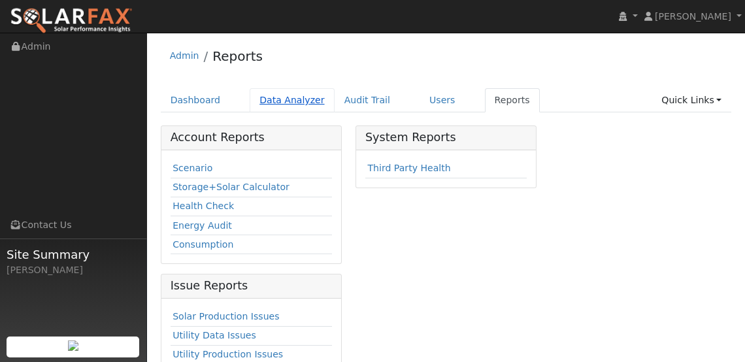
click at [270, 99] on link "Data Analyzer" at bounding box center [292, 100] width 85 height 24
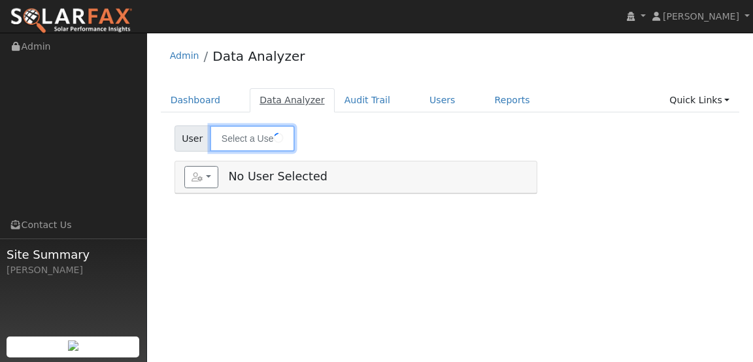
type input "[PERSON_NAME]"
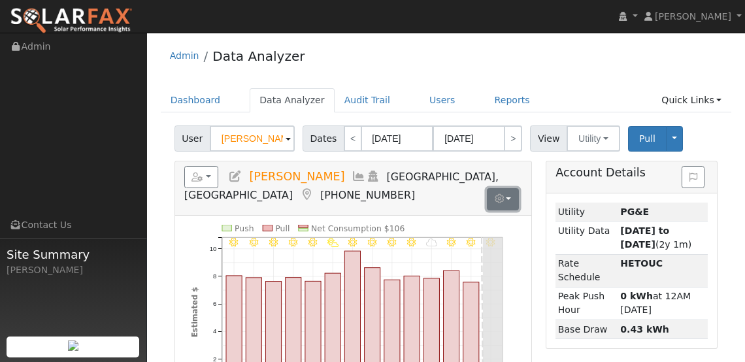
click at [507, 199] on button "button" at bounding box center [503, 199] width 32 height 22
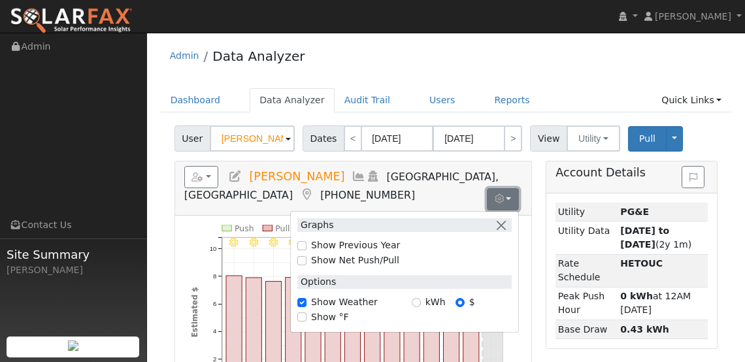
click at [507, 199] on button "button" at bounding box center [503, 199] width 32 height 22
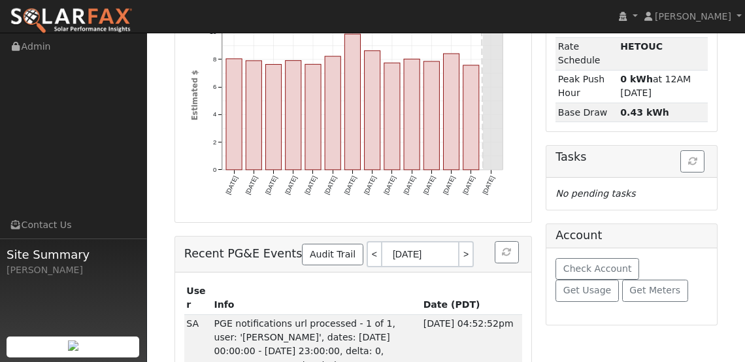
scroll to position [241, 0]
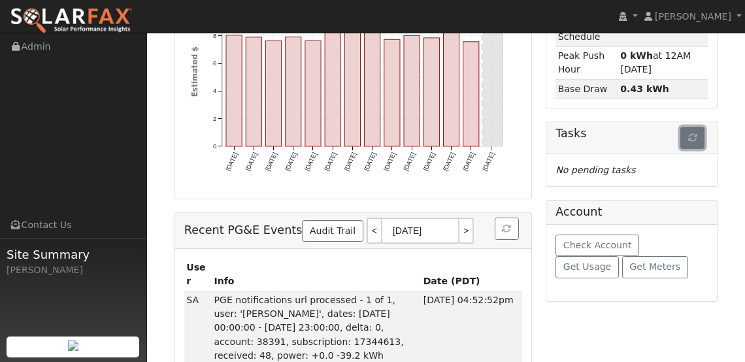
click at [693, 135] on icon "button" at bounding box center [693, 137] width 9 height 9
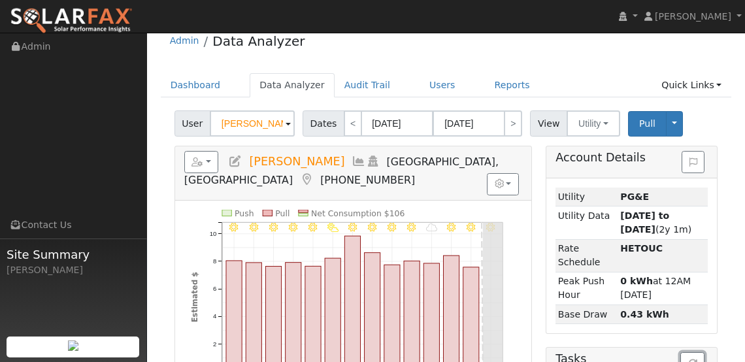
scroll to position [0, 0]
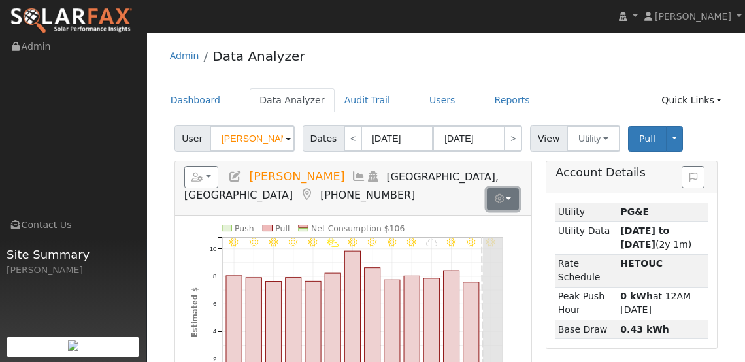
click at [507, 194] on button "button" at bounding box center [503, 199] width 32 height 22
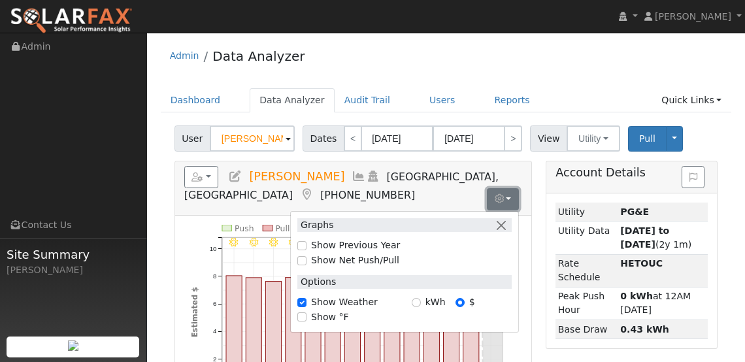
click at [507, 194] on button "button" at bounding box center [503, 199] width 32 height 22
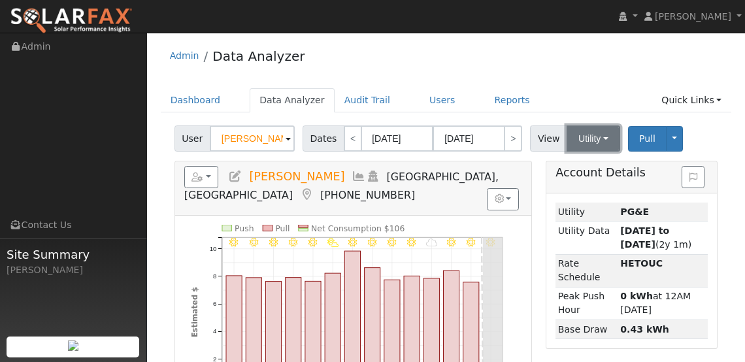
click at [590, 139] on button "Utility" at bounding box center [594, 139] width 54 height 26
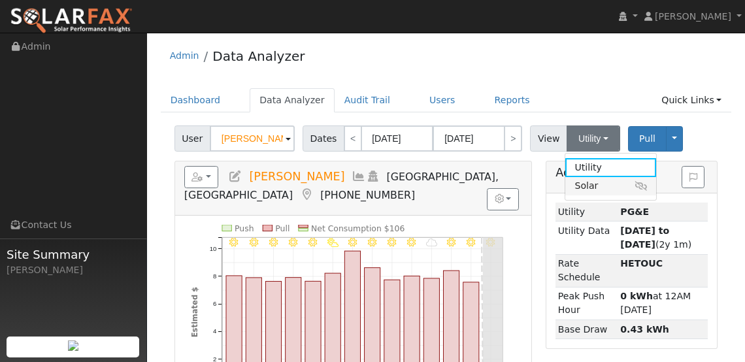
click at [580, 188] on link "Solar" at bounding box center [611, 186] width 91 height 18
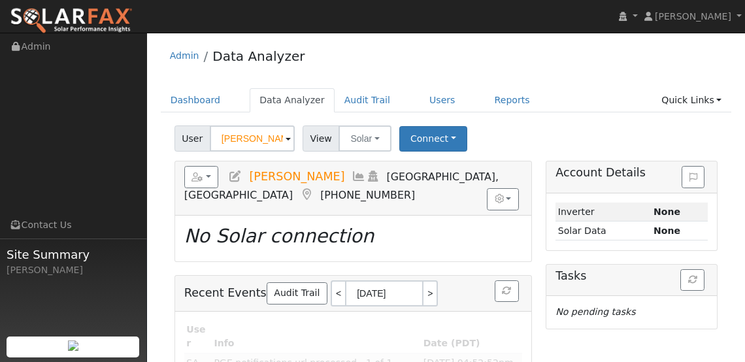
scroll to position [16, 0]
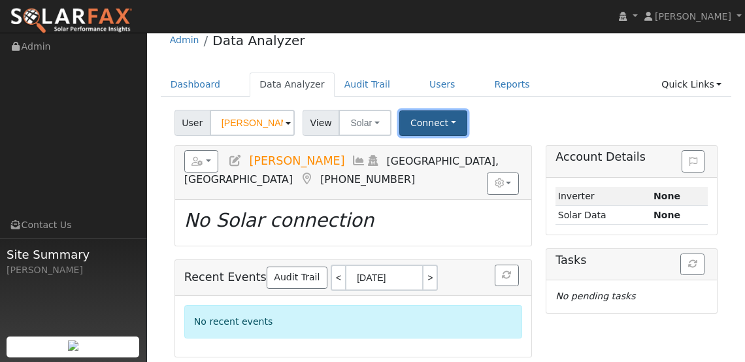
click at [450, 128] on button "Connect" at bounding box center [434, 124] width 68 height 26
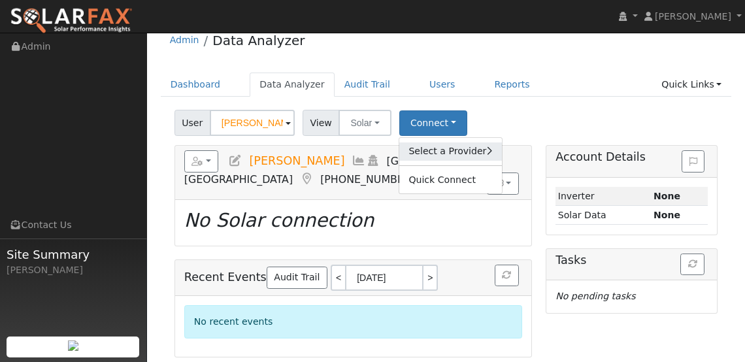
click at [458, 153] on link "Select a Provider" at bounding box center [451, 152] width 102 height 18
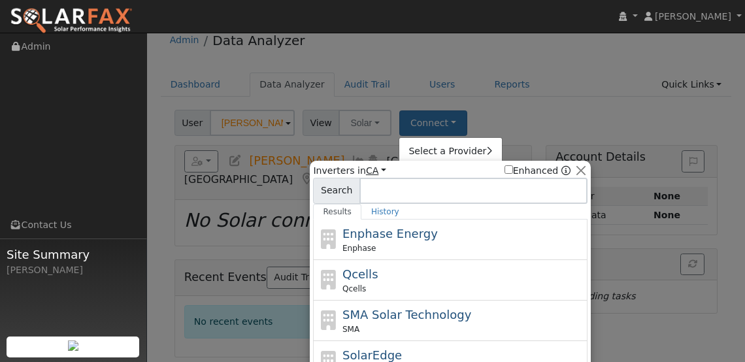
click at [367, 171] on link "CA" at bounding box center [376, 170] width 20 height 10
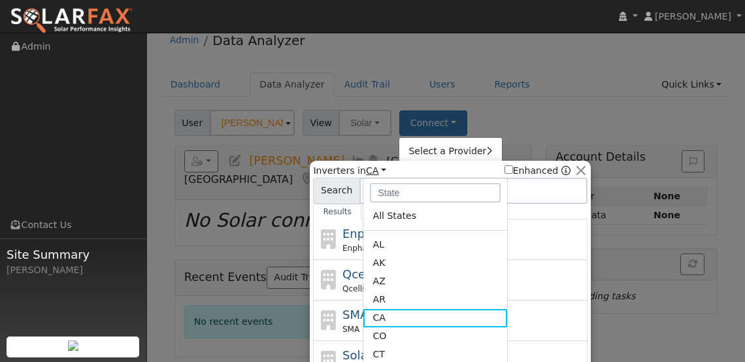
click at [370, 169] on link "CA" at bounding box center [376, 170] width 20 height 10
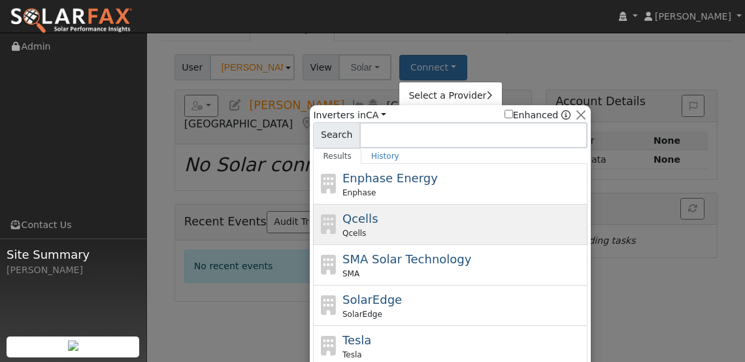
scroll to position [101, 0]
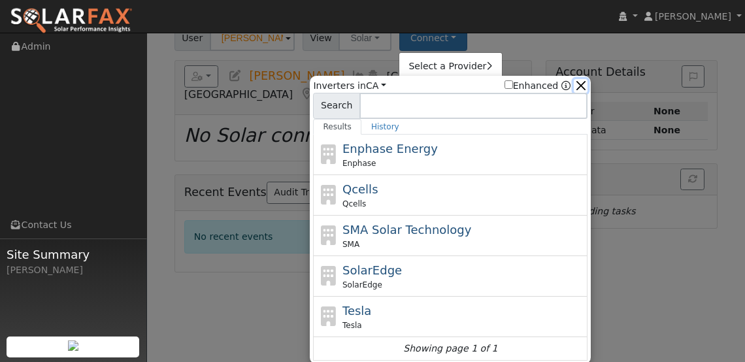
click at [579, 84] on button "button" at bounding box center [581, 86] width 14 height 14
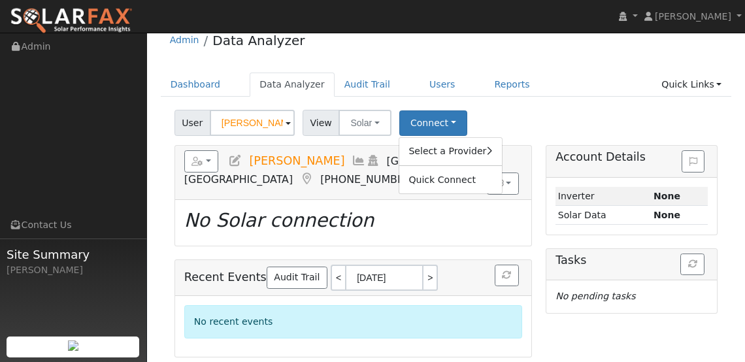
click at [543, 124] on div "User [PERSON_NAME] Account Default Account Default Account [STREET_ADDRESS] Pri…" at bounding box center [446, 120] width 549 height 31
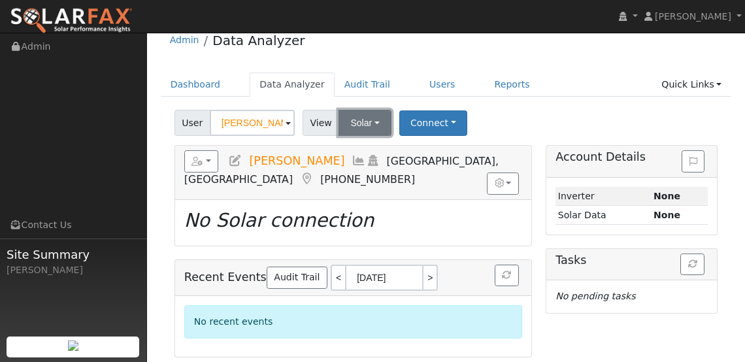
click at [354, 121] on button "Solar" at bounding box center [365, 123] width 52 height 26
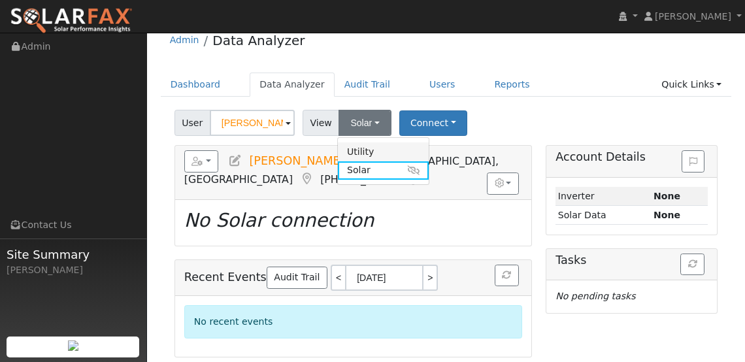
click at [357, 145] on link "Utility" at bounding box center [383, 152] width 91 height 18
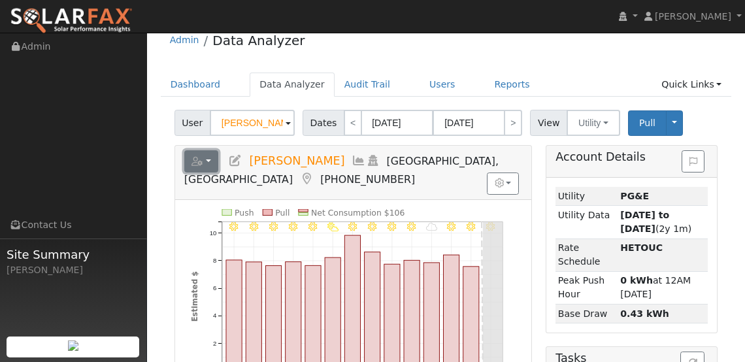
click at [207, 156] on button "button" at bounding box center [201, 161] width 35 height 22
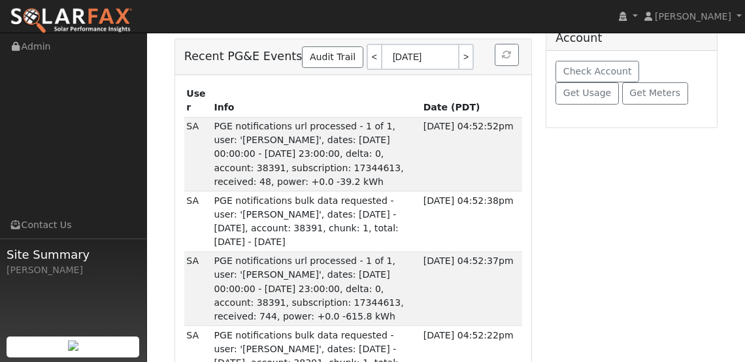
scroll to position [0, 0]
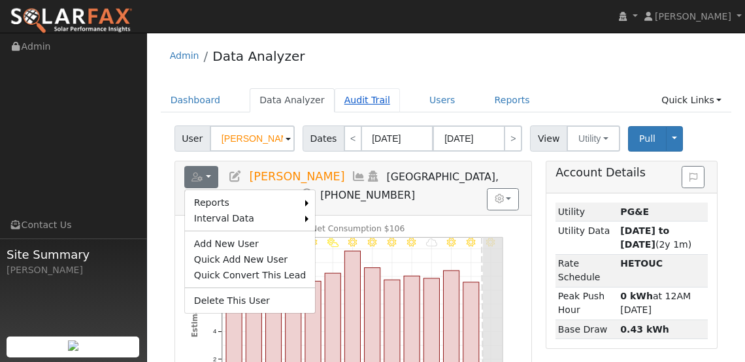
click at [351, 104] on link "Audit Trail" at bounding box center [367, 100] width 65 height 24
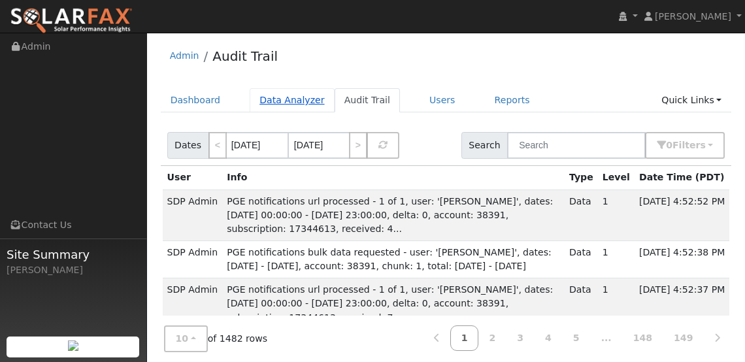
click at [296, 101] on link "Data Analyzer" at bounding box center [292, 100] width 85 height 24
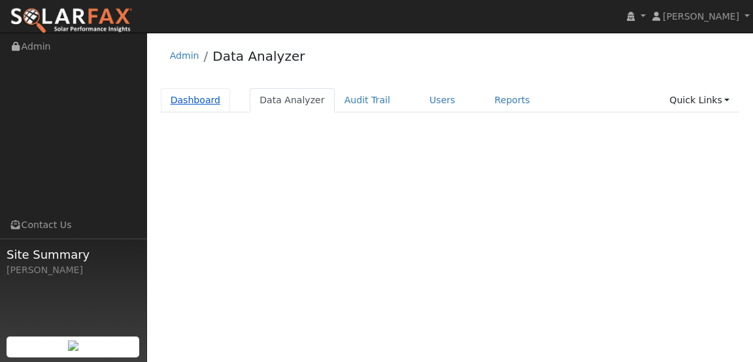
click at [216, 102] on link "Dashboard" at bounding box center [196, 100] width 70 height 24
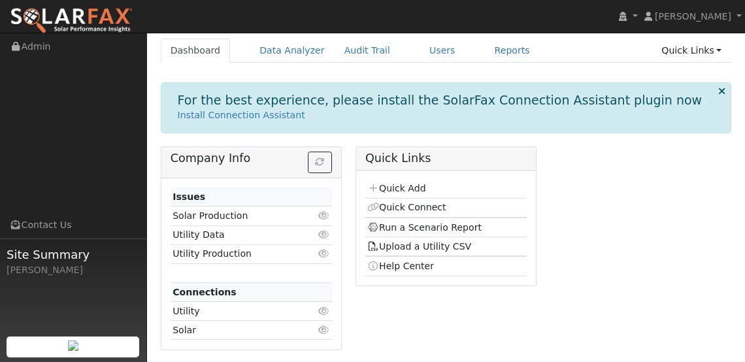
scroll to position [51, 0]
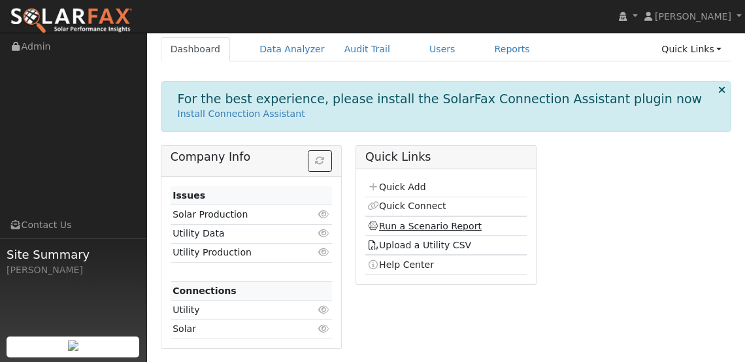
click at [432, 224] on link "Run a Scenario Report" at bounding box center [424, 226] width 114 height 10
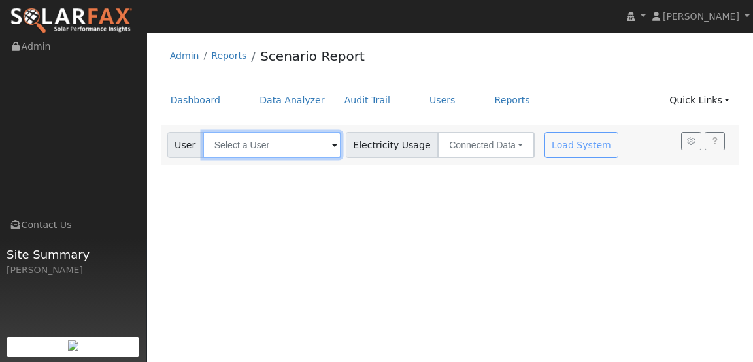
click at [280, 141] on input "text" at bounding box center [272, 145] width 139 height 26
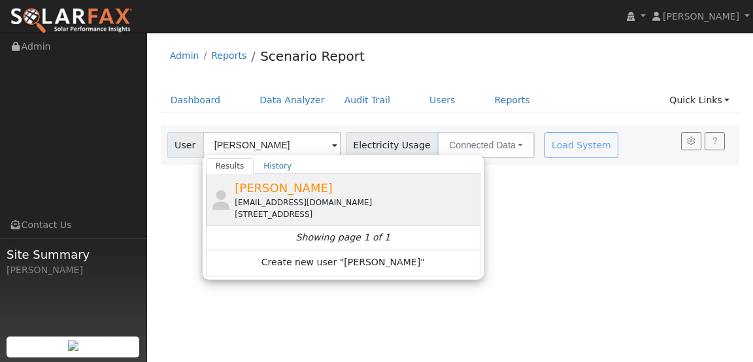
click at [282, 192] on span "[PERSON_NAME]" at bounding box center [284, 188] width 98 height 14
type input "[PERSON_NAME]"
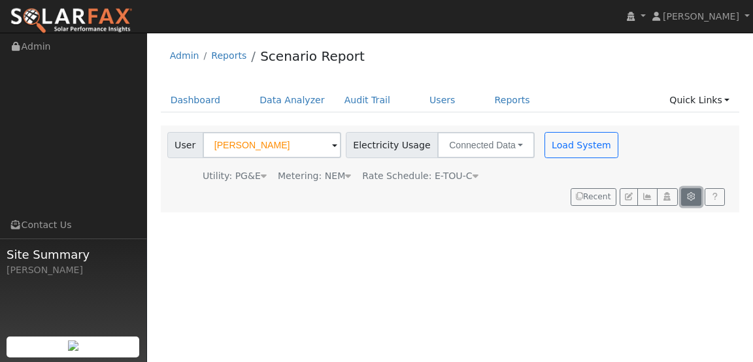
click at [689, 197] on icon "button" at bounding box center [692, 197] width 10 height 8
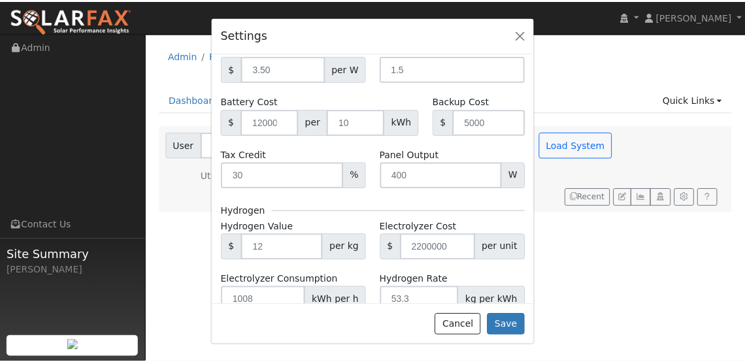
scroll to position [396, 0]
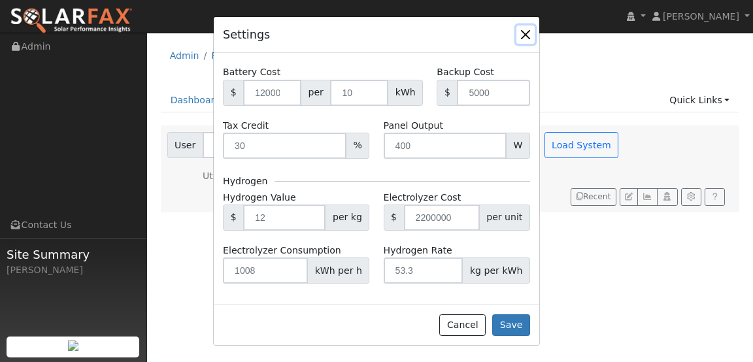
click at [526, 29] on button "button" at bounding box center [526, 35] width 18 height 18
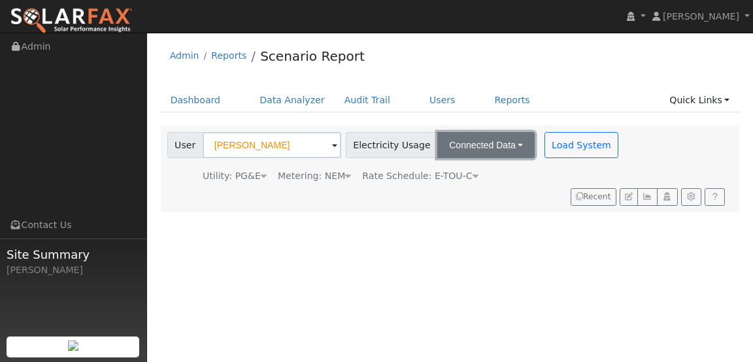
click at [496, 145] on button "Connected Data" at bounding box center [485, 145] width 97 height 26
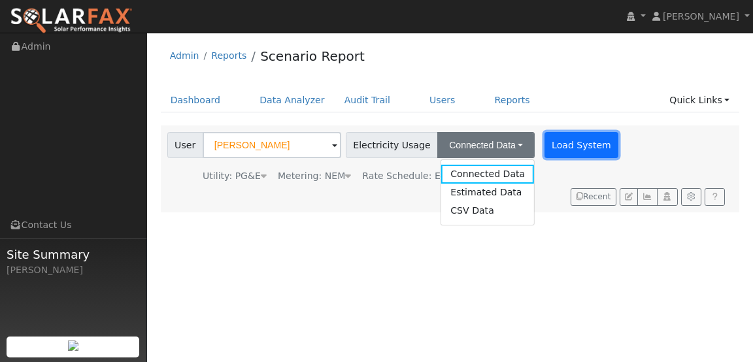
click at [545, 143] on button "Load System" at bounding box center [582, 145] width 75 height 26
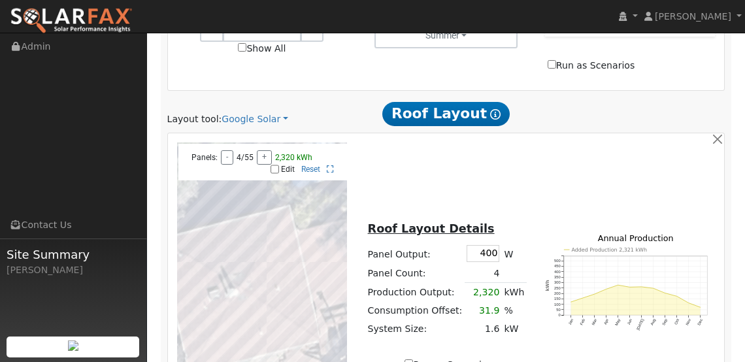
scroll to position [794, 0]
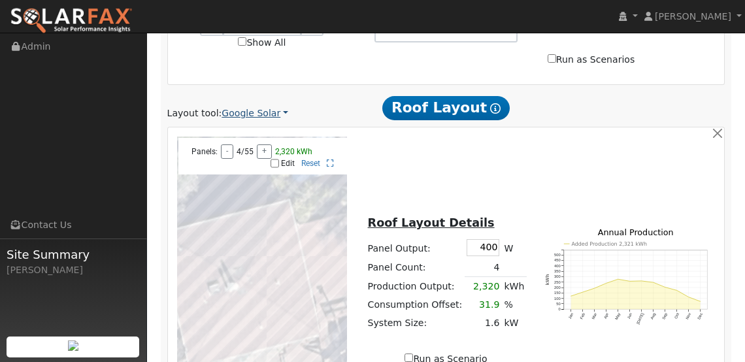
click at [264, 107] on link "Google Solar" at bounding box center [255, 114] width 67 height 14
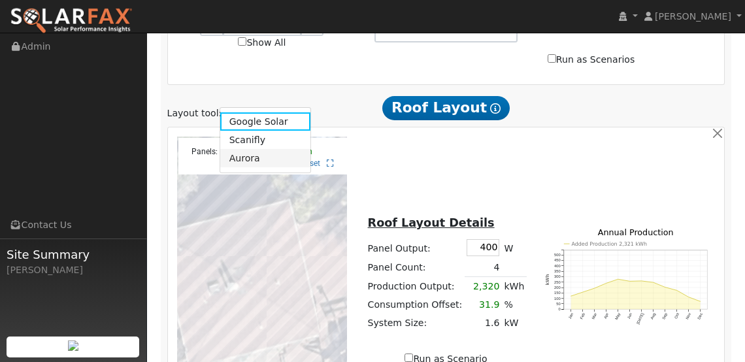
click at [256, 157] on link "Aurora" at bounding box center [265, 158] width 91 height 18
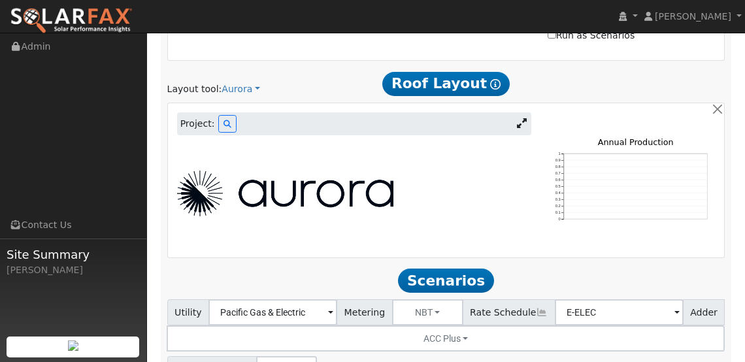
scroll to position [821, 0]
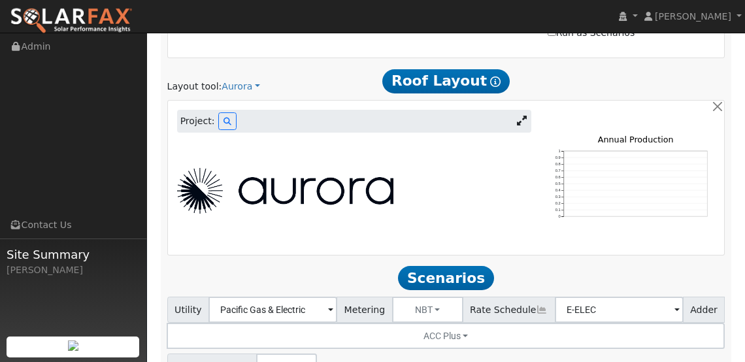
click at [472, 181] on div at bounding box center [354, 191] width 368 height 46
click at [265, 169] on img at bounding box center [285, 191] width 216 height 46
click at [227, 118] on icon at bounding box center [228, 122] width 8 height 8
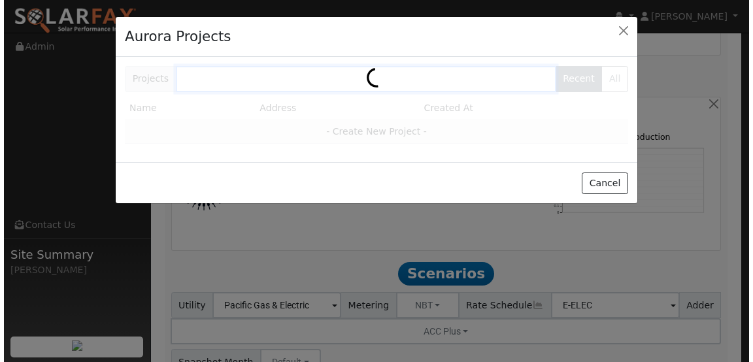
scroll to position [819, 0]
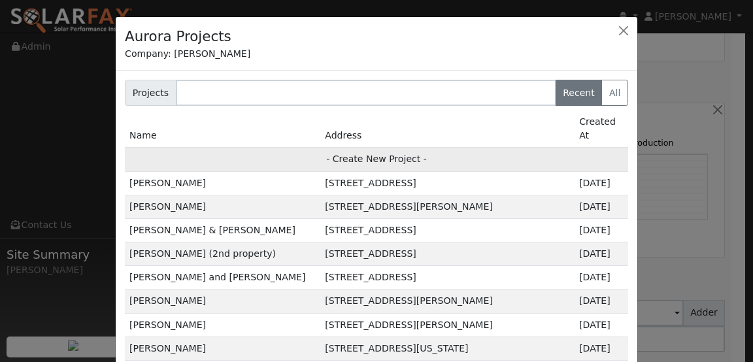
click at [360, 148] on td "- Create New Project -" at bounding box center [376, 160] width 503 height 24
type input "[PERSON_NAME]"
type input "[STREET_ADDRESS]"
type input "[GEOGRAPHIC_DATA]"
type input "CA"
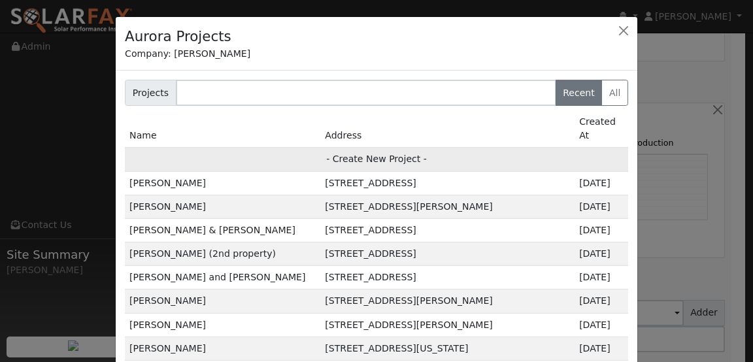
type input "95688"
type input "Design"
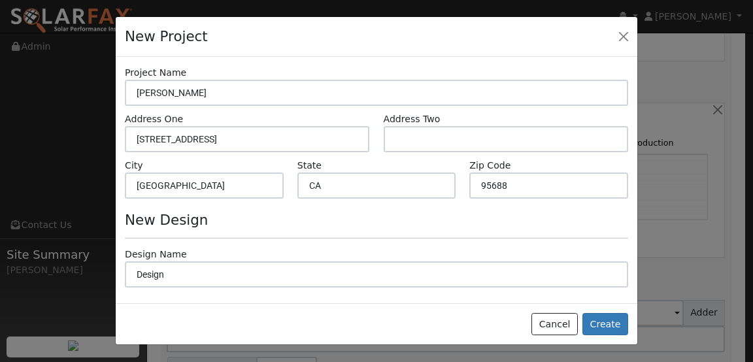
scroll to position [815, 0]
click at [596, 320] on button "Create" at bounding box center [606, 324] width 46 height 22
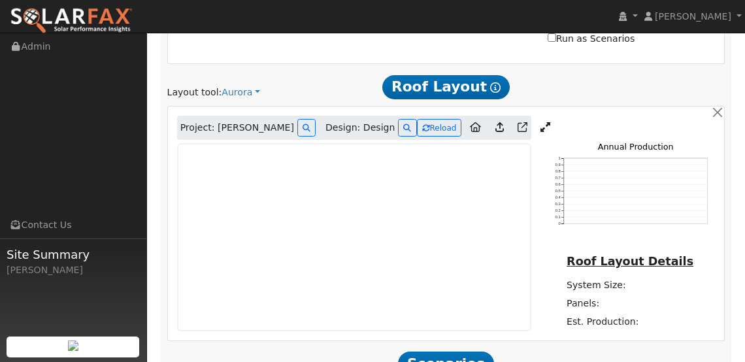
type input "0"
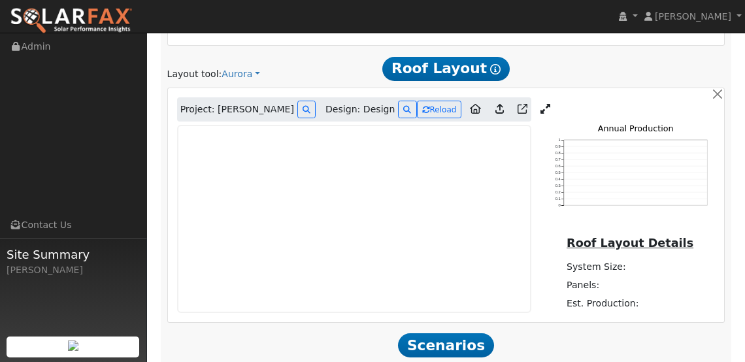
scroll to position [834, 0]
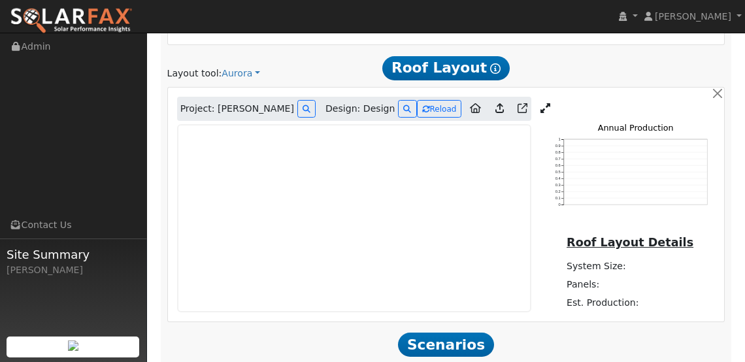
click at [536, 99] on link at bounding box center [545, 109] width 19 height 20
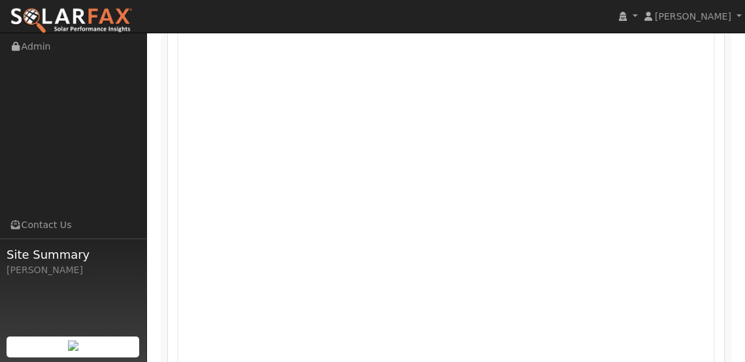
scroll to position [1028, 0]
drag, startPoint x: 578, startPoint y: 335, endPoint x: 606, endPoint y: 336, distance: 28.1
click at [606, 336] on iframe at bounding box center [446, 142] width 539 height 422
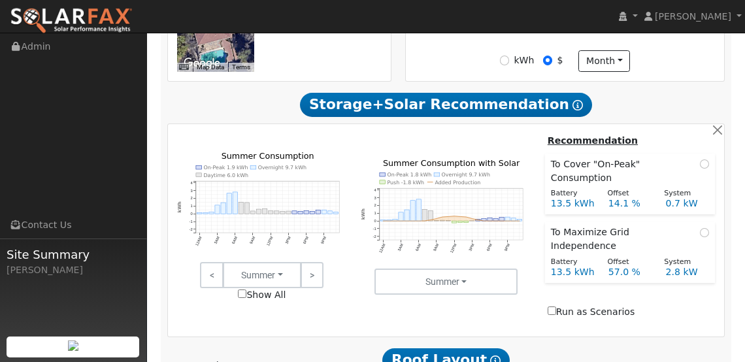
scroll to position [717, 0]
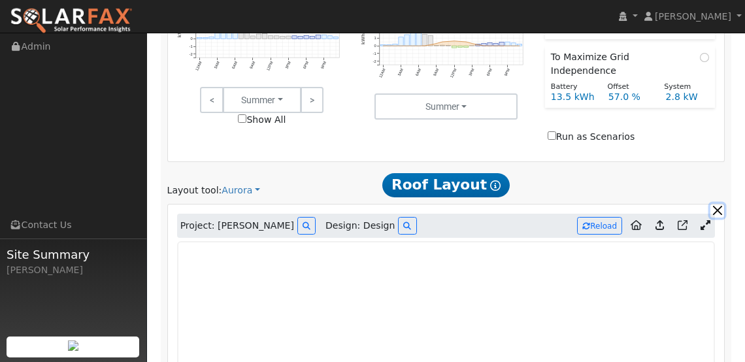
click at [716, 204] on button "button" at bounding box center [718, 211] width 14 height 14
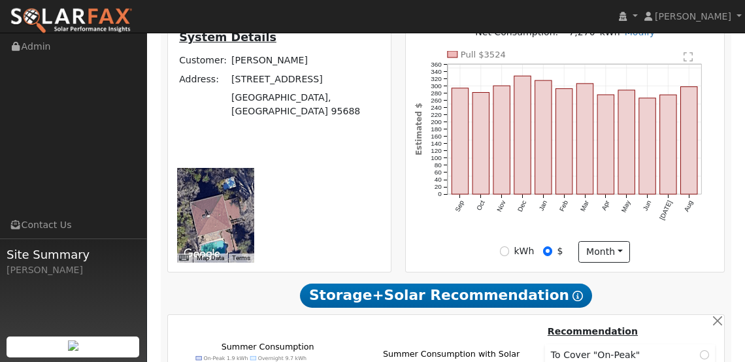
scroll to position [366, 0]
